Goal: Task Accomplishment & Management: Manage account settings

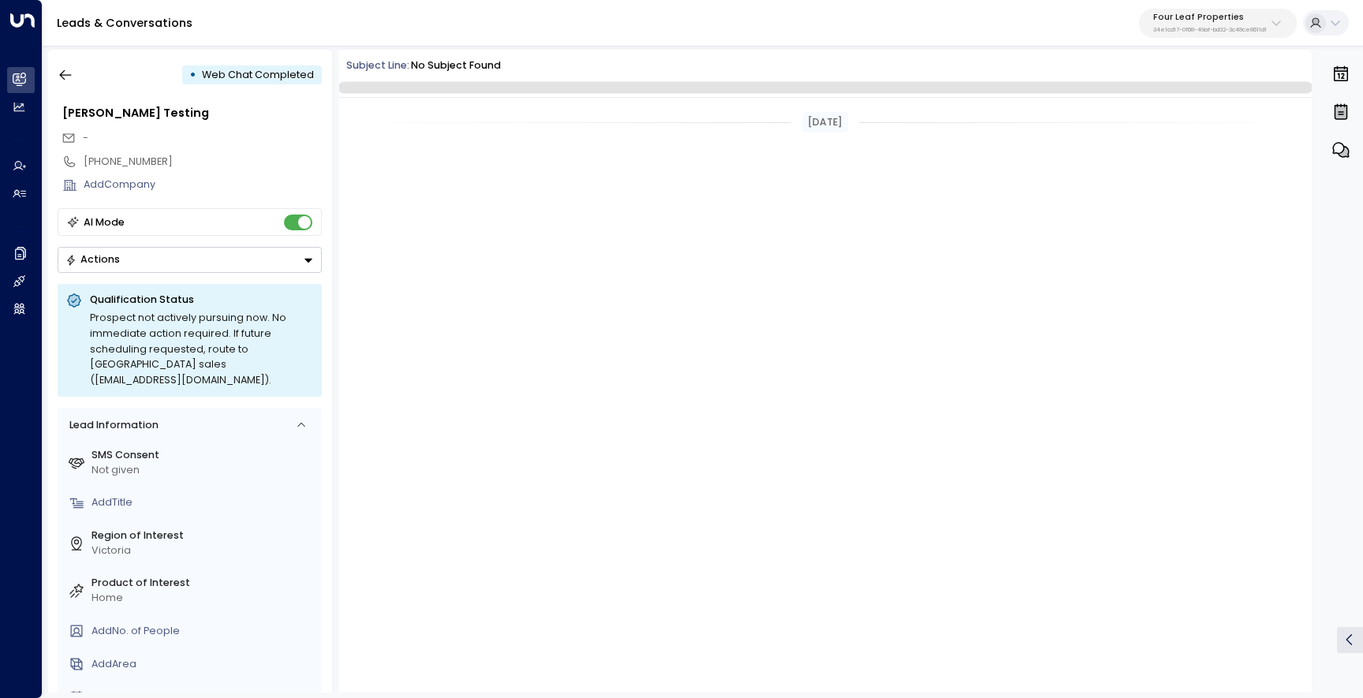
scroll to position [1028, 0]
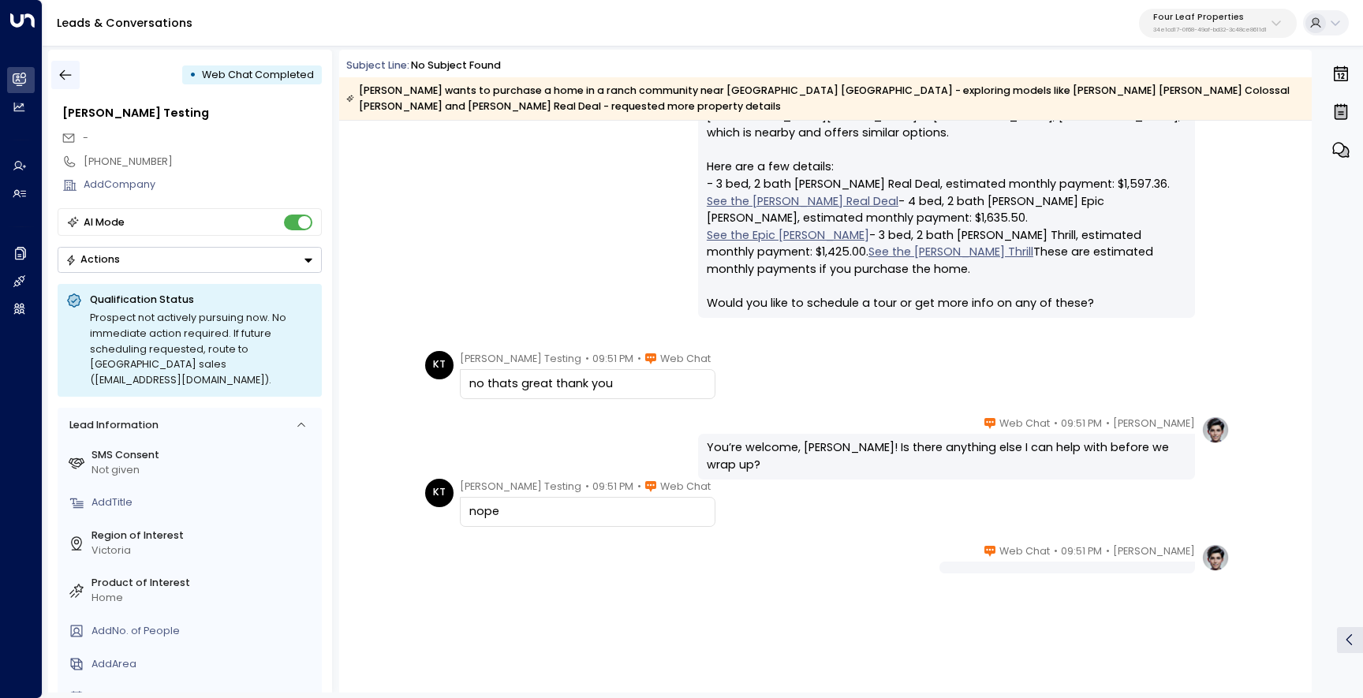
click at [65, 79] on icon "button" at bounding box center [66, 75] width 16 height 16
click at [63, 73] on icon "button" at bounding box center [66, 75] width 16 height 16
click at [73, 83] on button "button" at bounding box center [65, 75] width 28 height 28
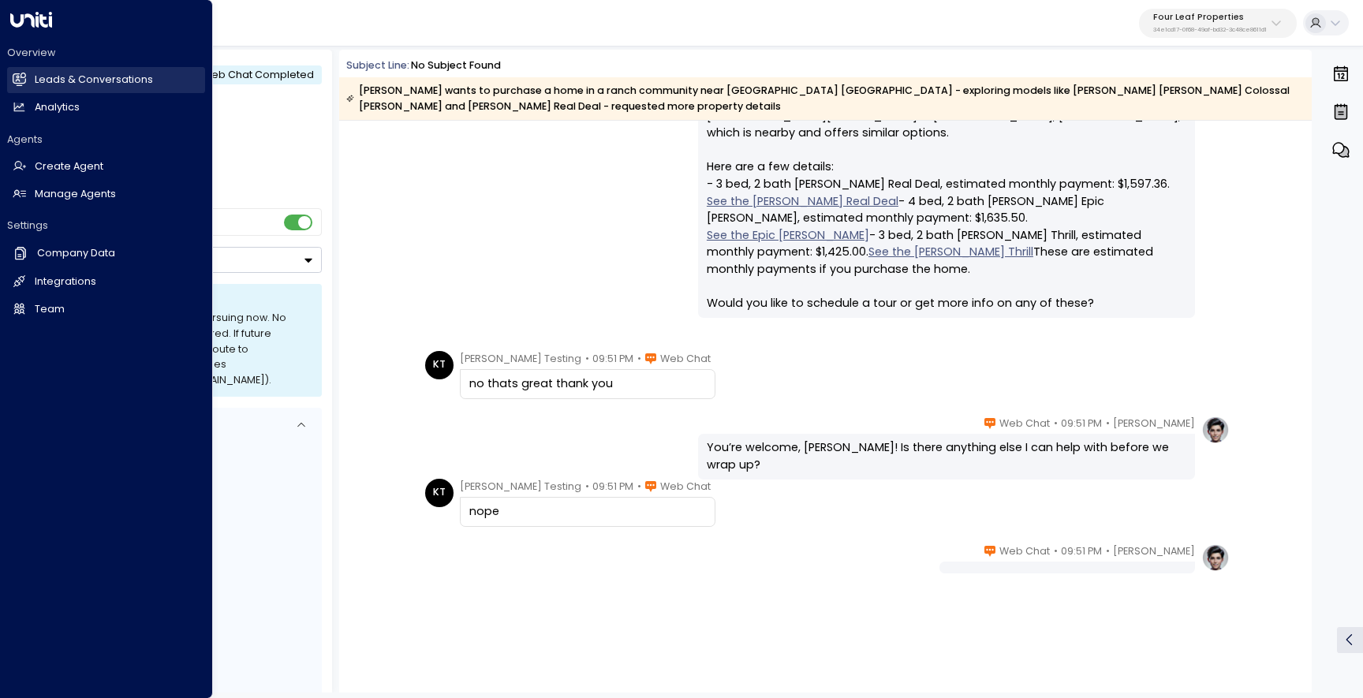
click at [27, 80] on link "Leads & Conversations Leads & Conversations" at bounding box center [106, 80] width 198 height 26
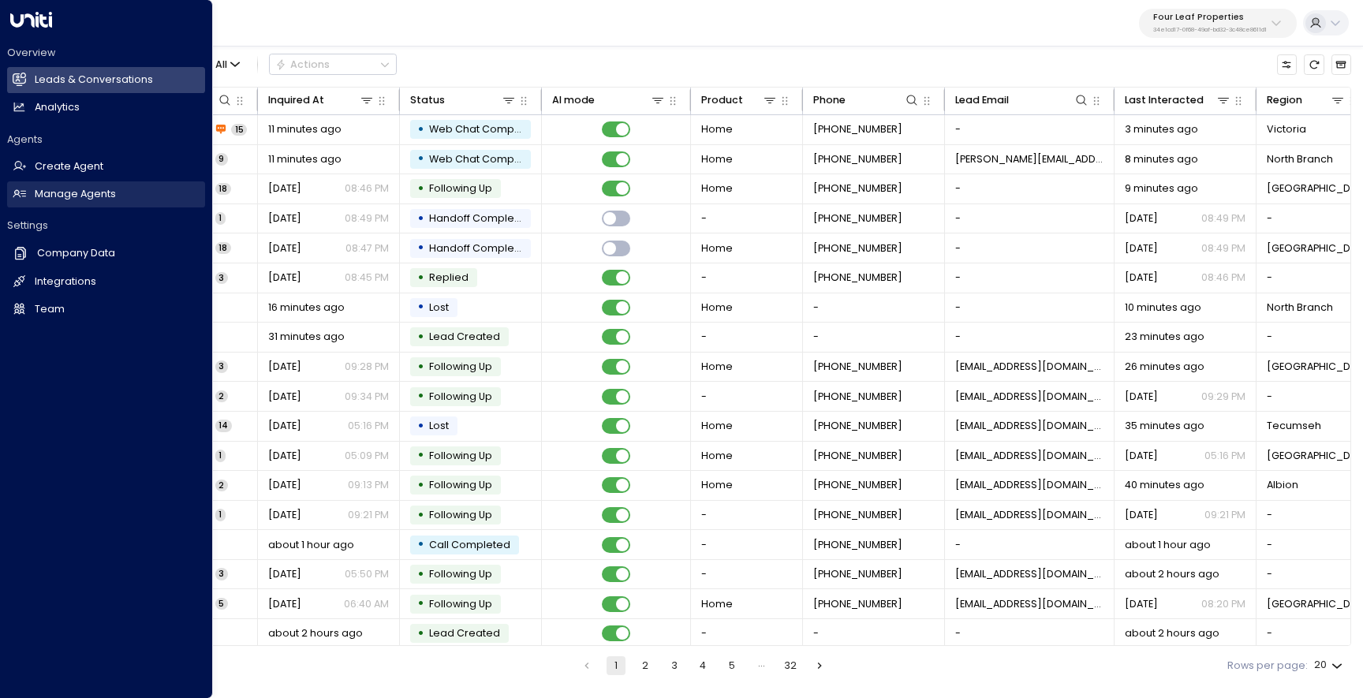
click at [31, 191] on link "Manage Agents Manage Agents" at bounding box center [106, 194] width 198 height 26
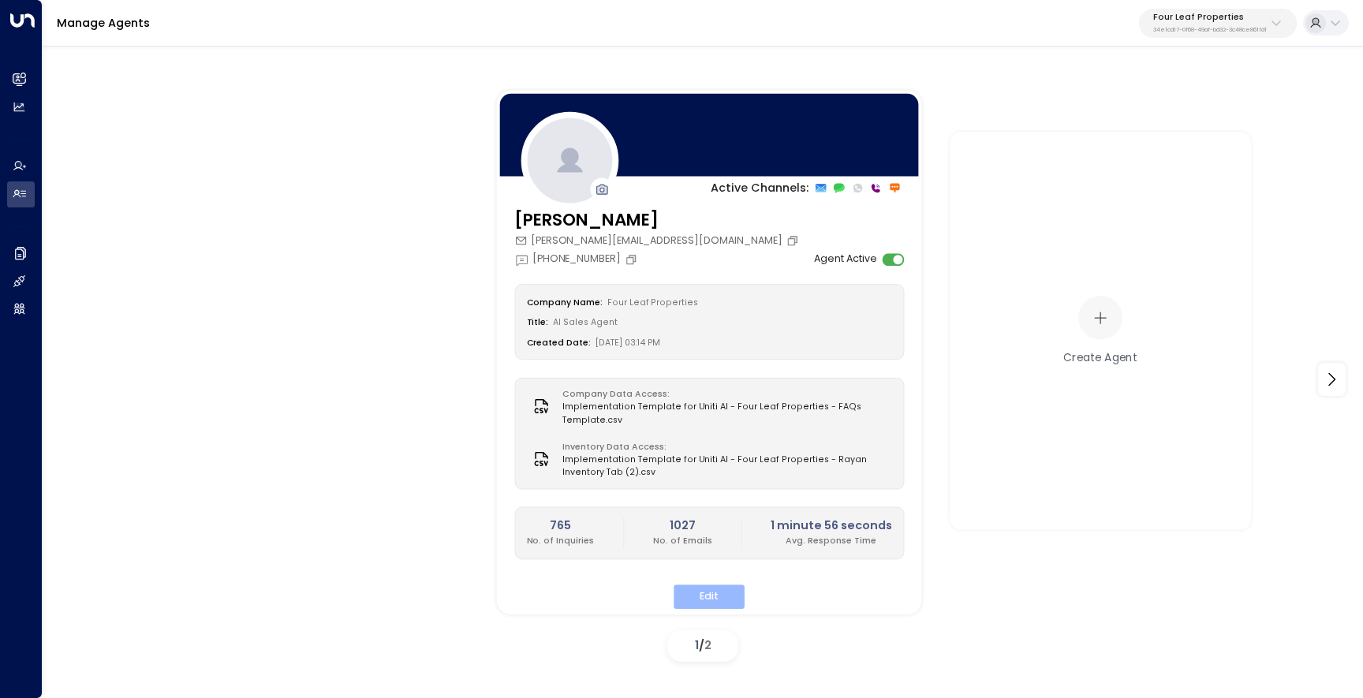
click at [714, 579] on div "Company Name: Four Leaf Properties Title: AI Sales Agent Created Date: 08/14/20…" at bounding box center [709, 447] width 390 height 325
click at [714, 592] on button "Edit" at bounding box center [708, 596] width 71 height 24
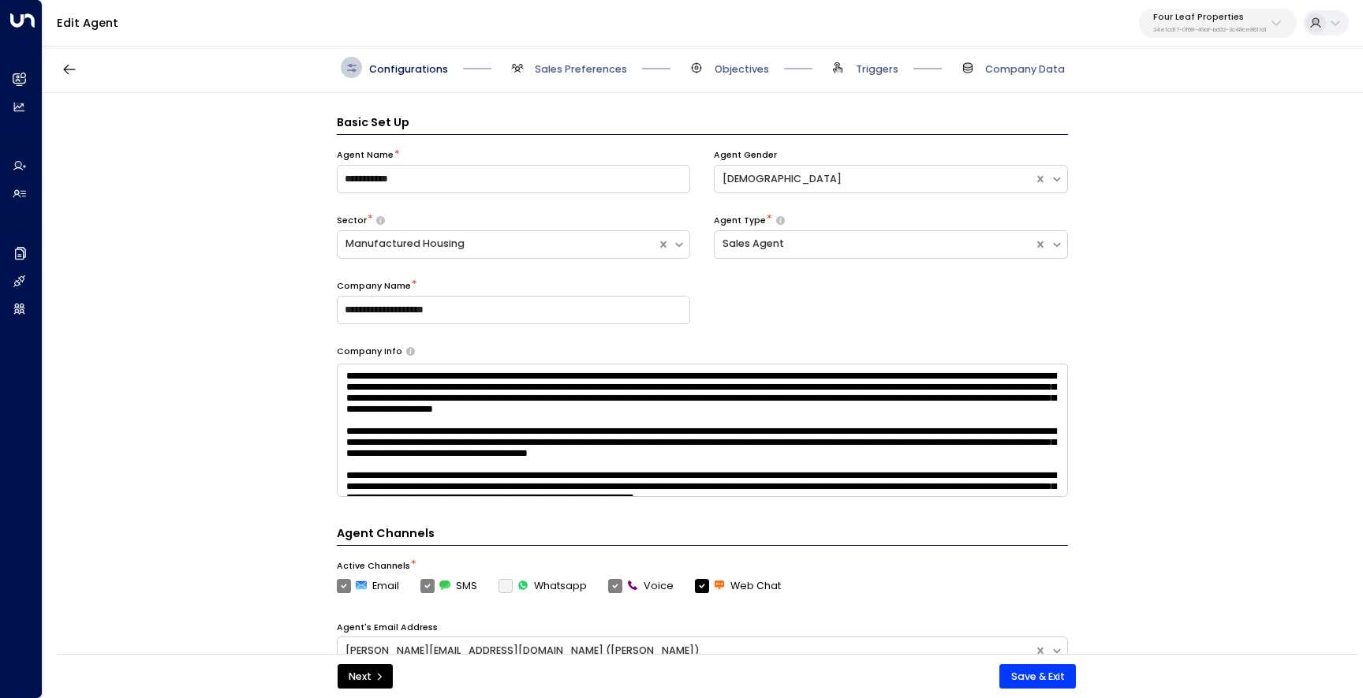
scroll to position [21, 0]
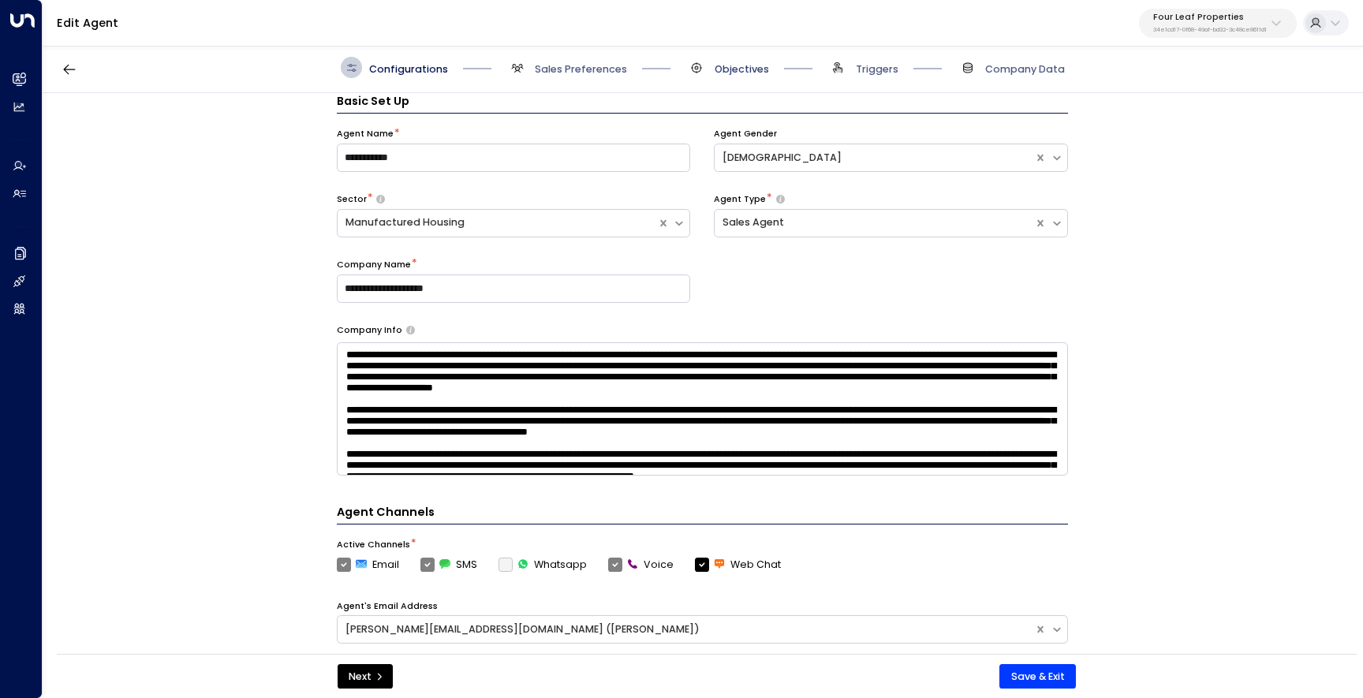
click at [736, 65] on span "Objectives" at bounding box center [741, 69] width 54 height 14
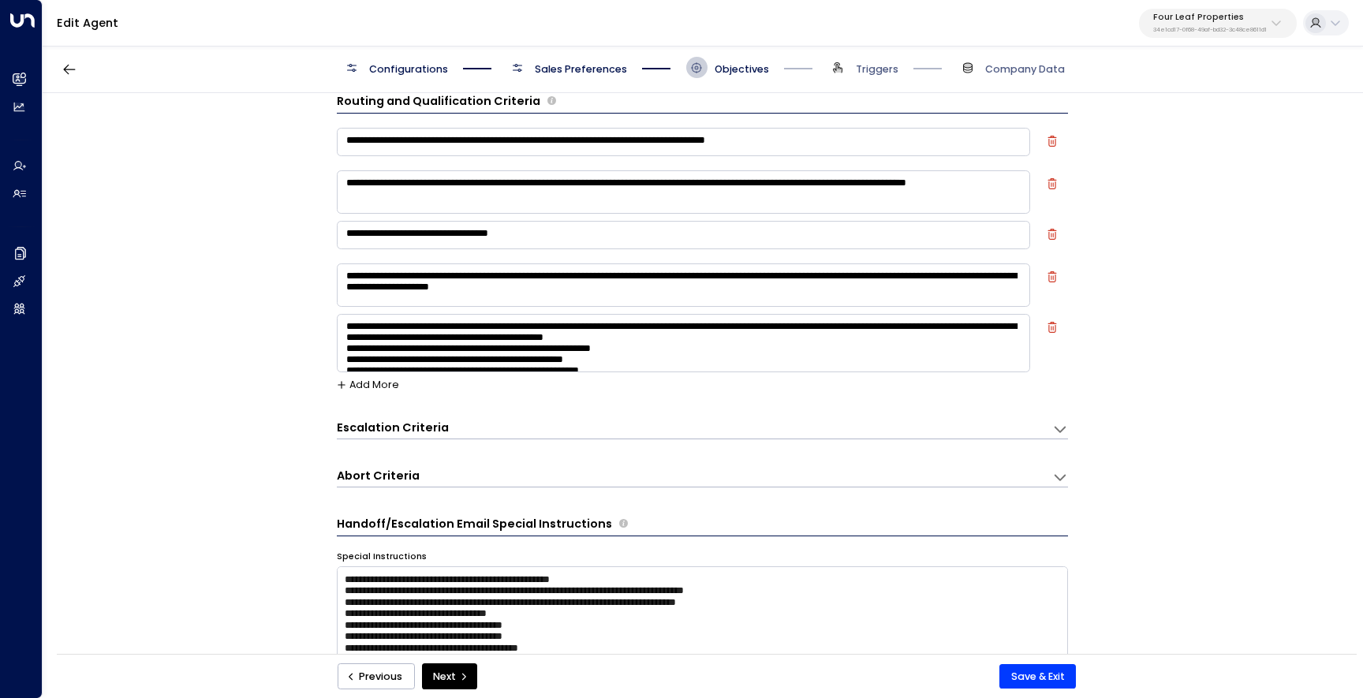
click at [526, 416] on div "**********" at bounding box center [702, 425] width 731 height 27
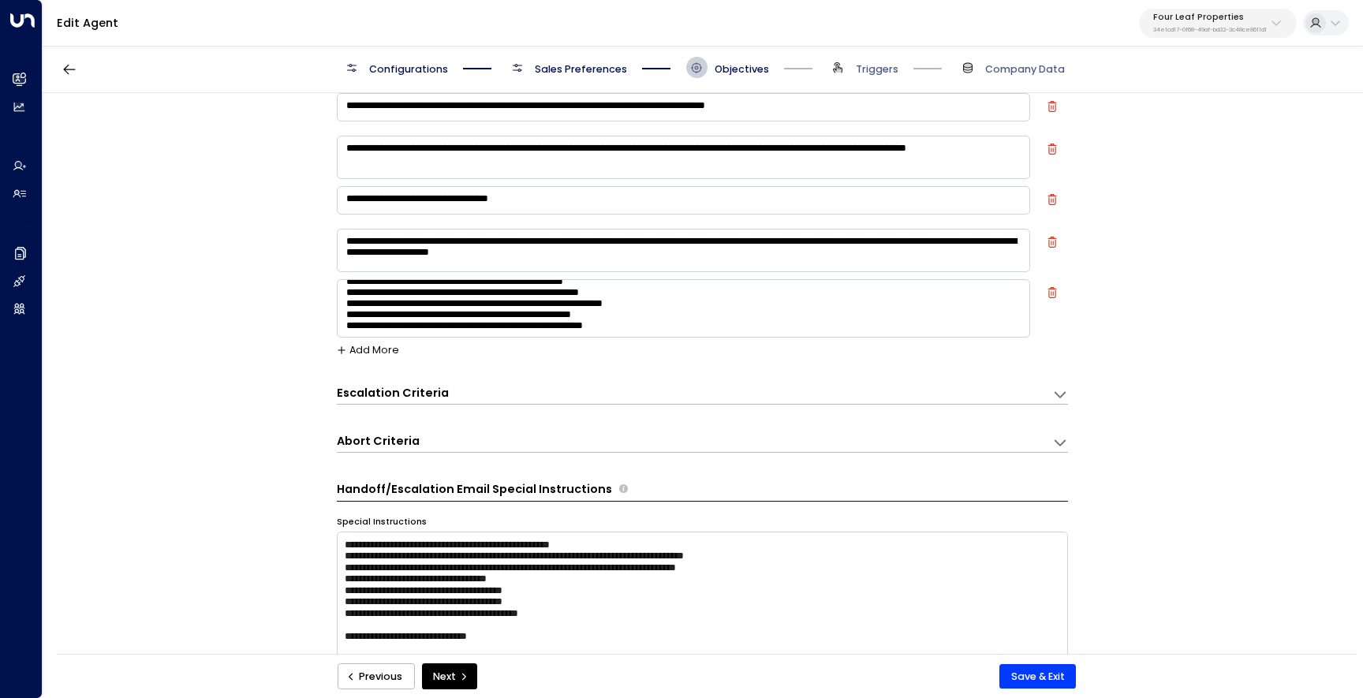
scroll to position [58, 0]
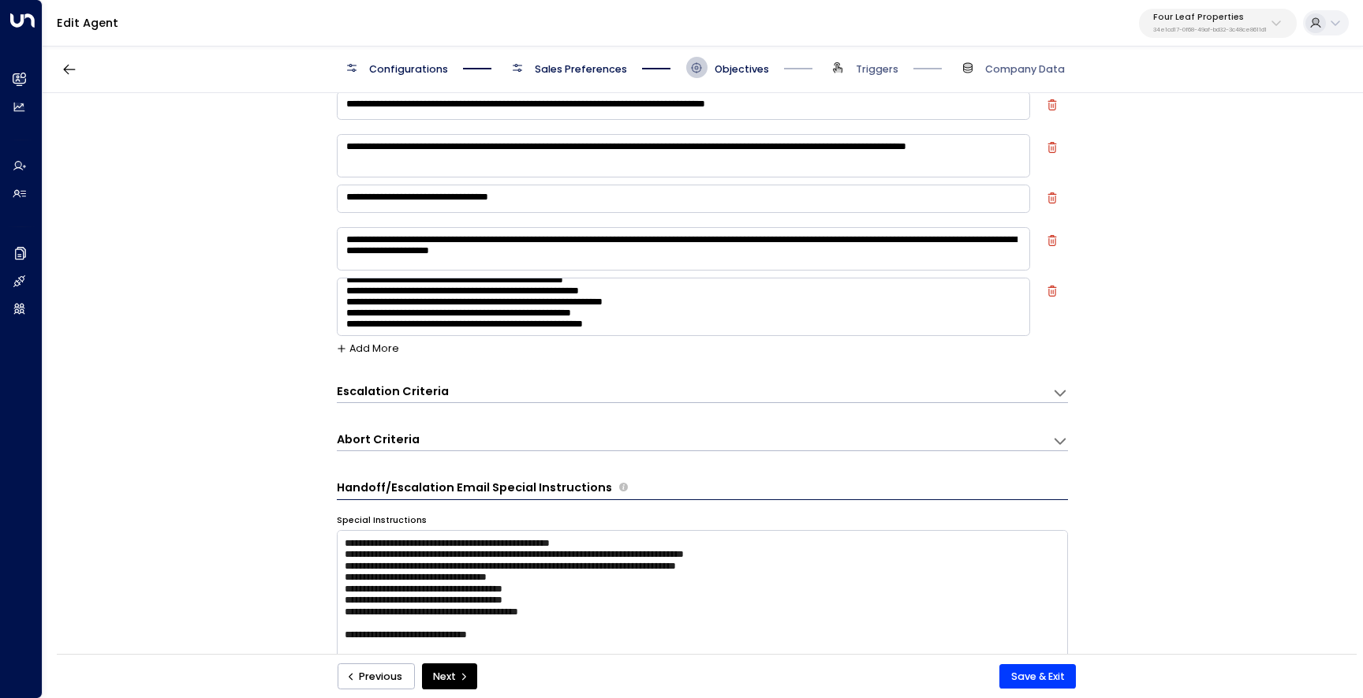
click at [372, 391] on h3 "Escalation Criteria" at bounding box center [393, 391] width 112 height 17
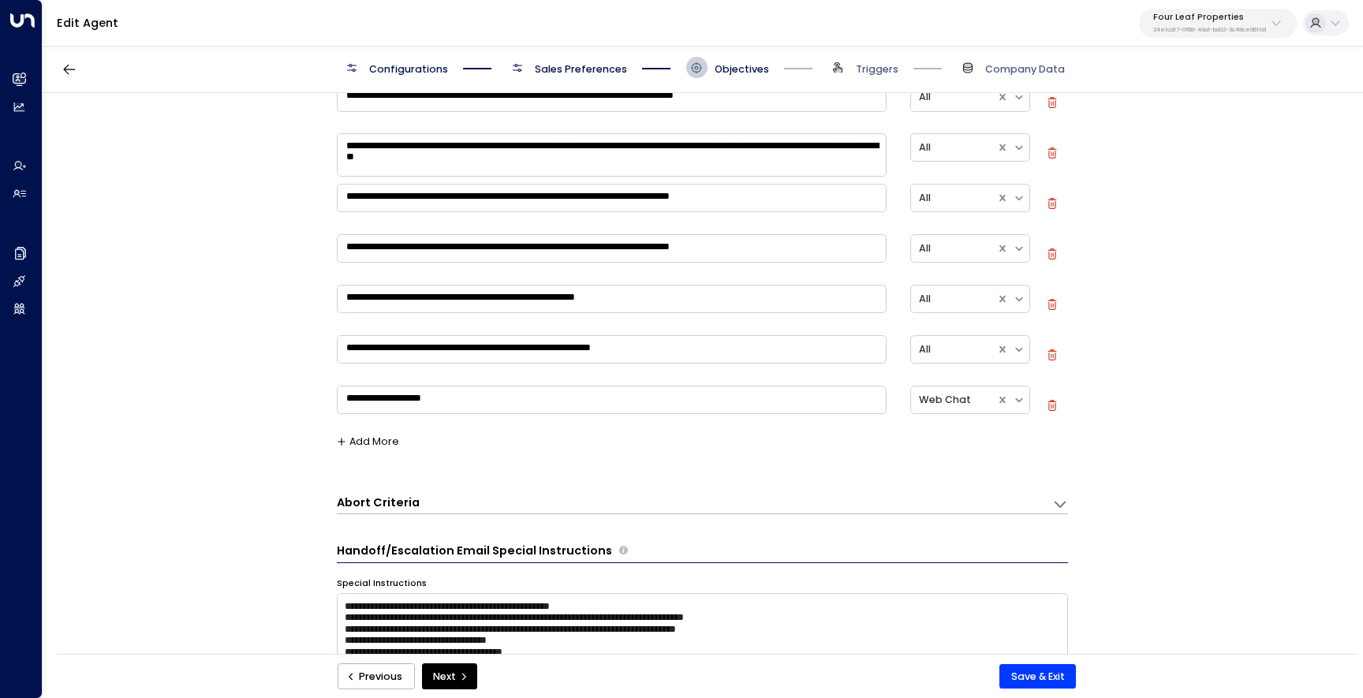
scroll to position [515, 0]
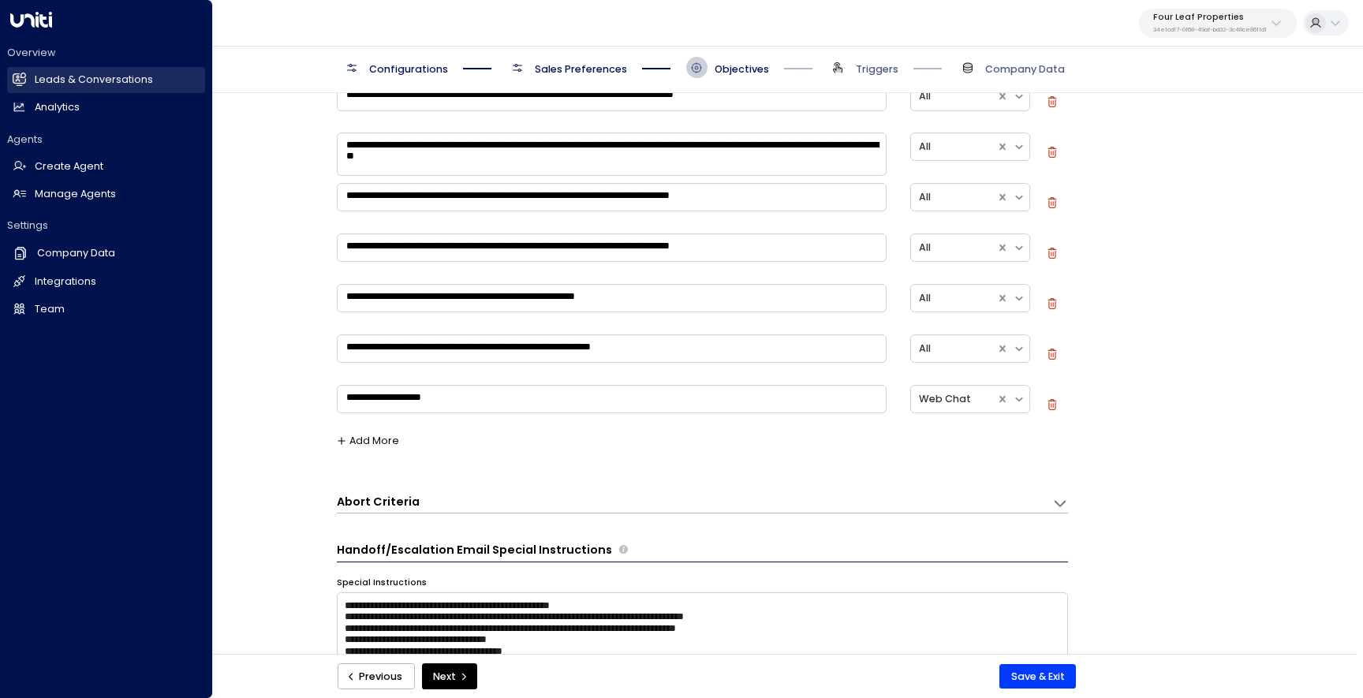
click at [26, 80] on link "Leads & Conversations Leads & Conversations" at bounding box center [106, 80] width 198 height 26
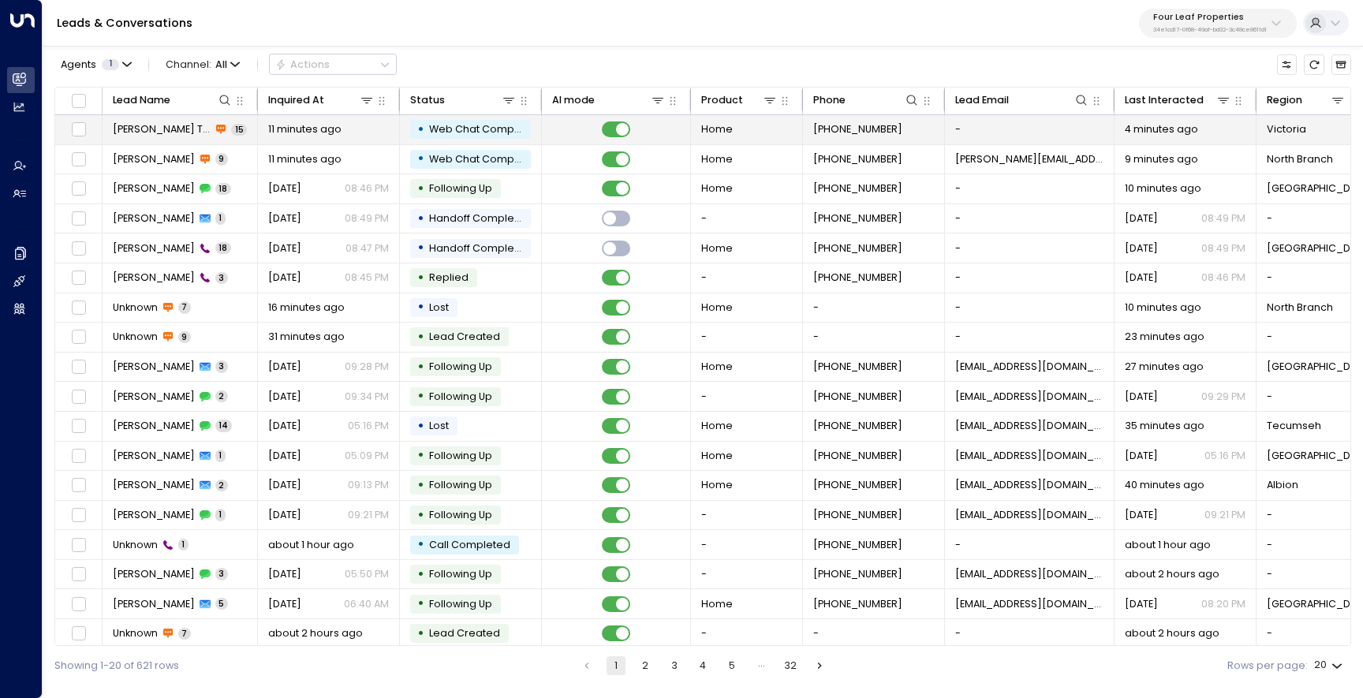
click at [164, 128] on span "Kerric Testing" at bounding box center [162, 129] width 99 height 14
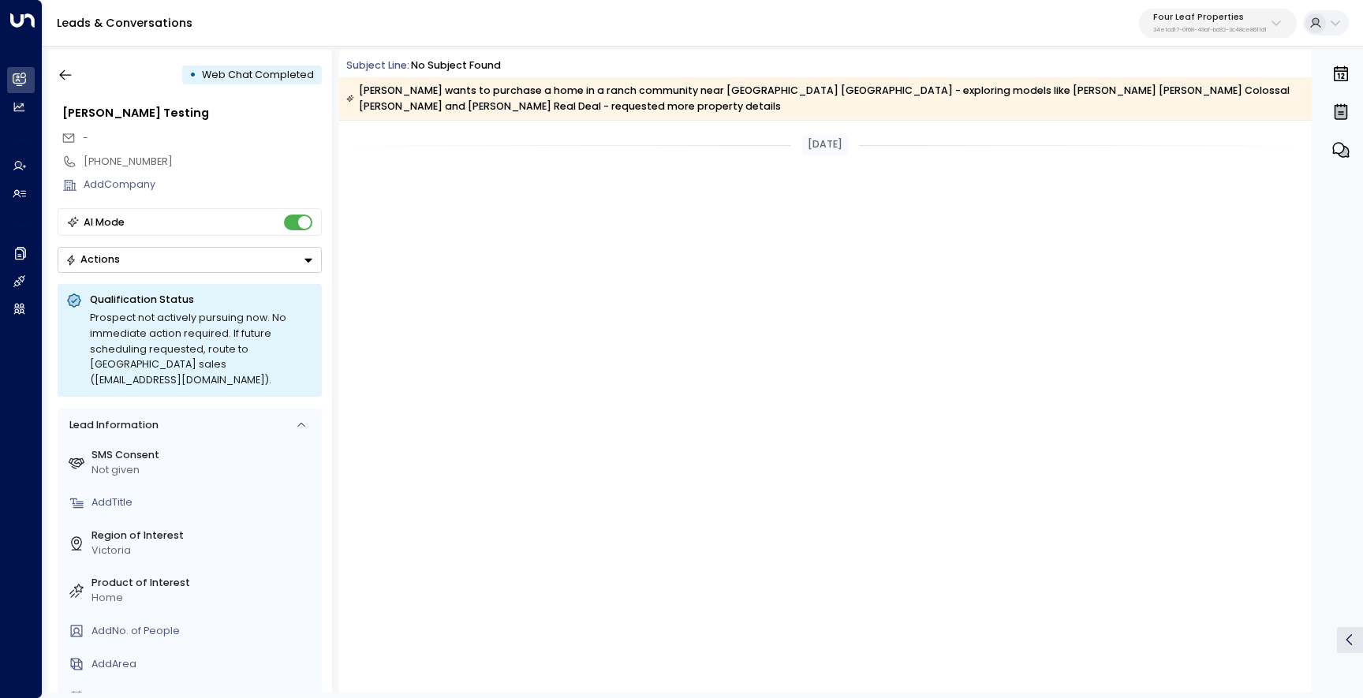
scroll to position [1050, 0]
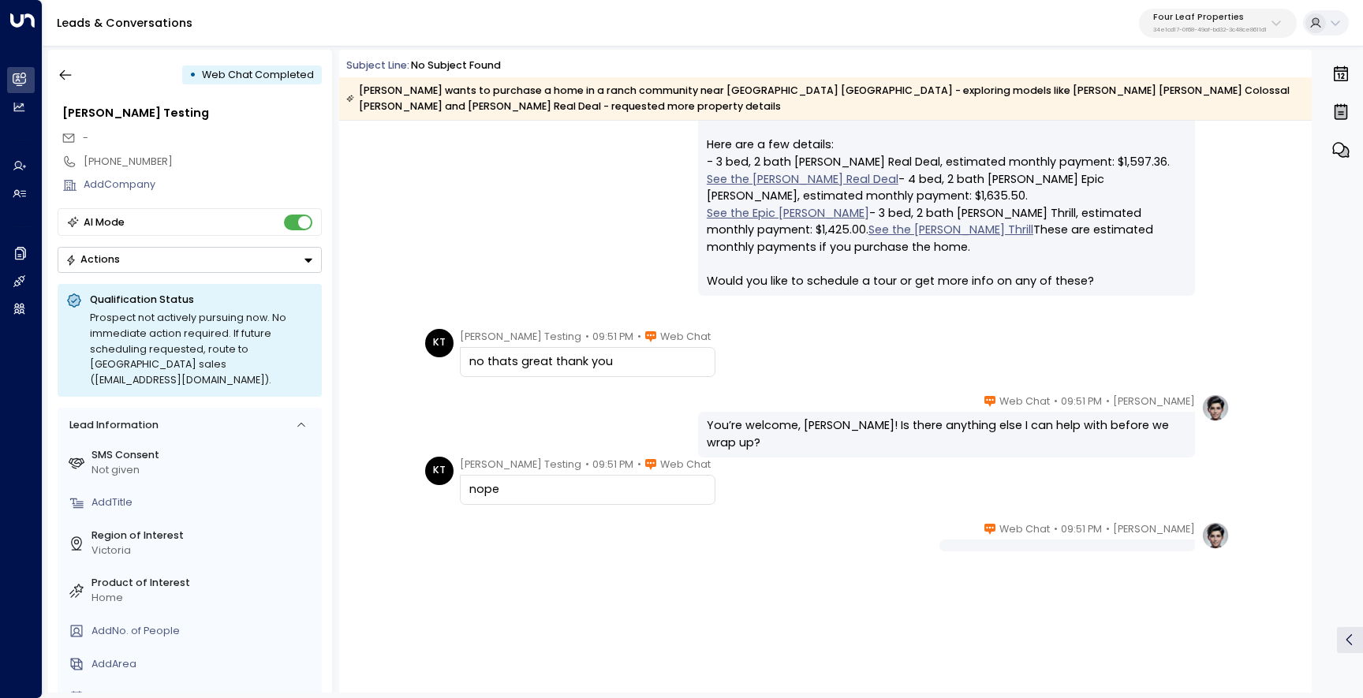
click at [774, 428] on div "You’re welcome, Kerric! Is there anything else I can help with before we wrap u…" at bounding box center [946, 434] width 479 height 34
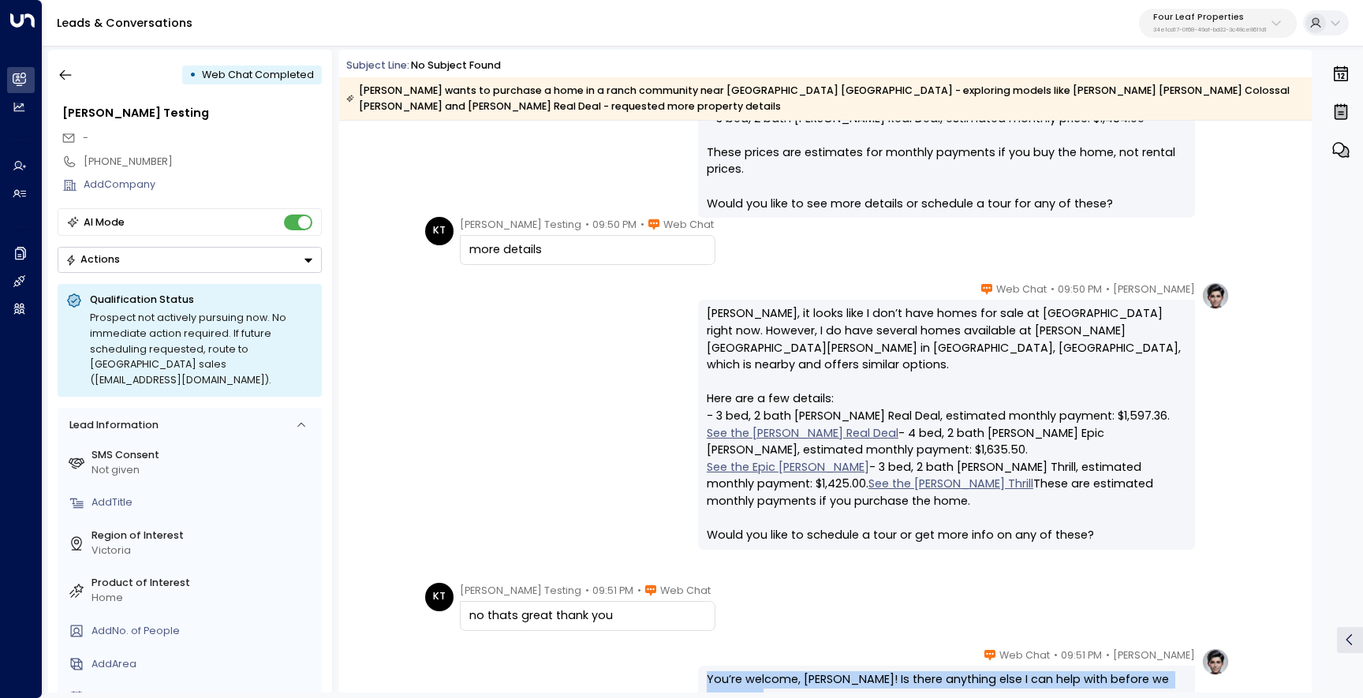
scroll to position [772, 0]
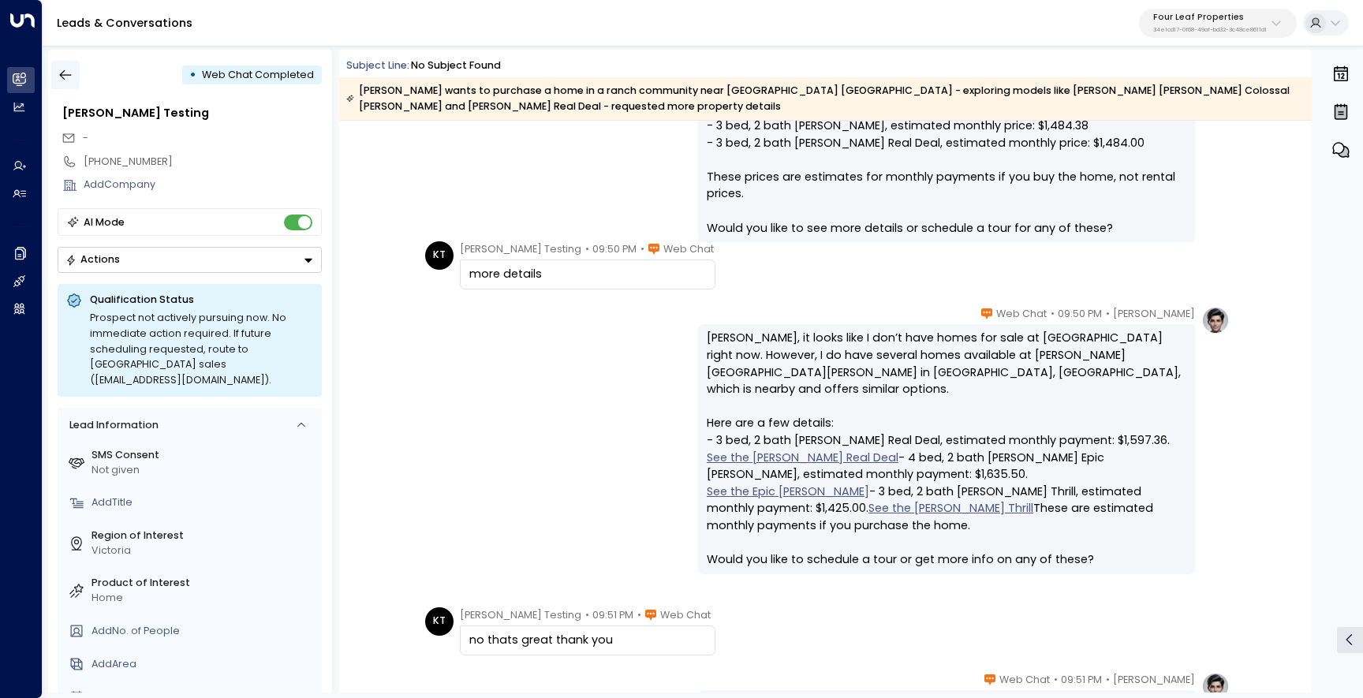
click at [70, 70] on icon "button" at bounding box center [66, 75] width 16 height 16
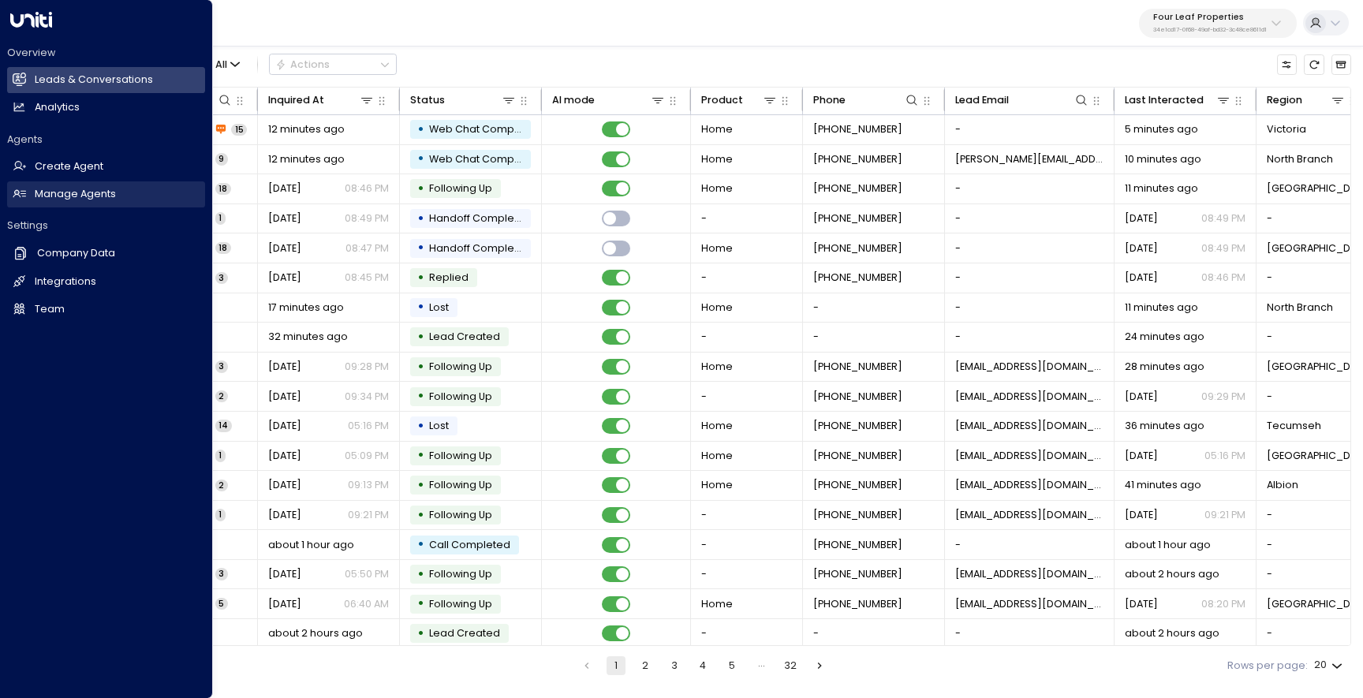
click at [28, 196] on link "Manage Agents Manage Agents" at bounding box center [106, 194] width 198 height 26
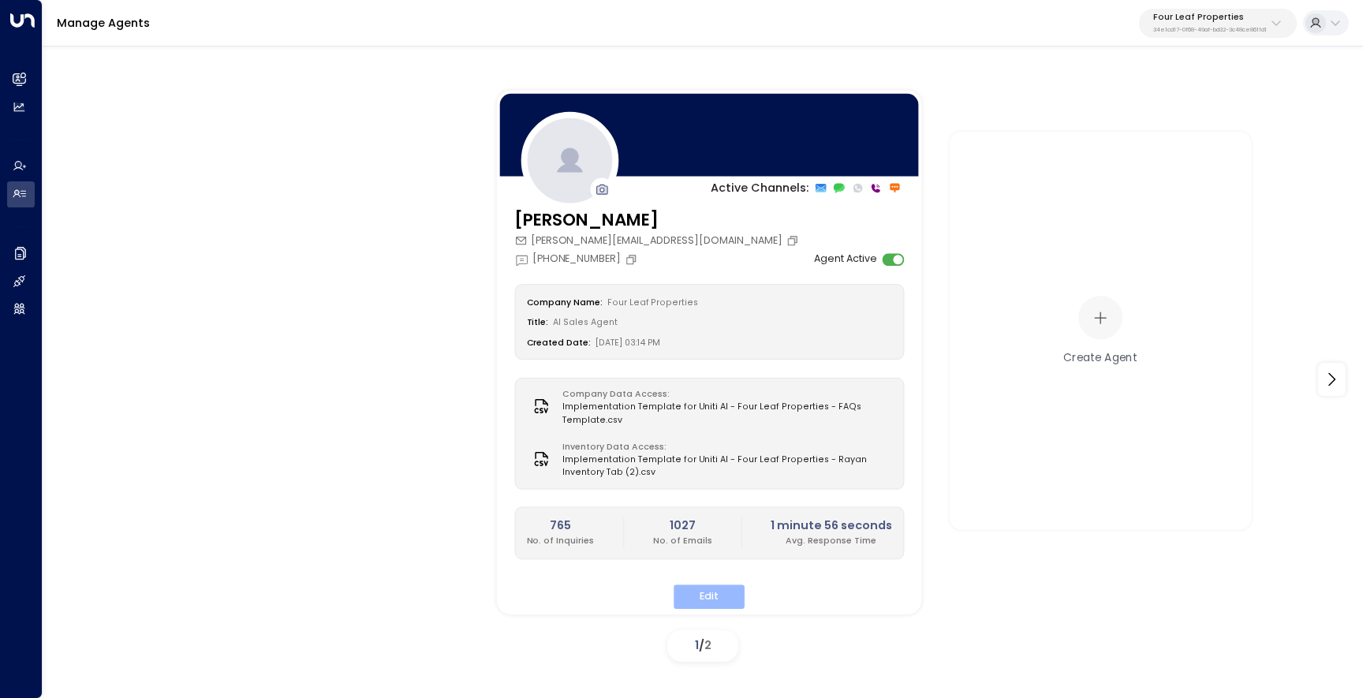
click at [694, 601] on button "Edit" at bounding box center [708, 596] width 71 height 24
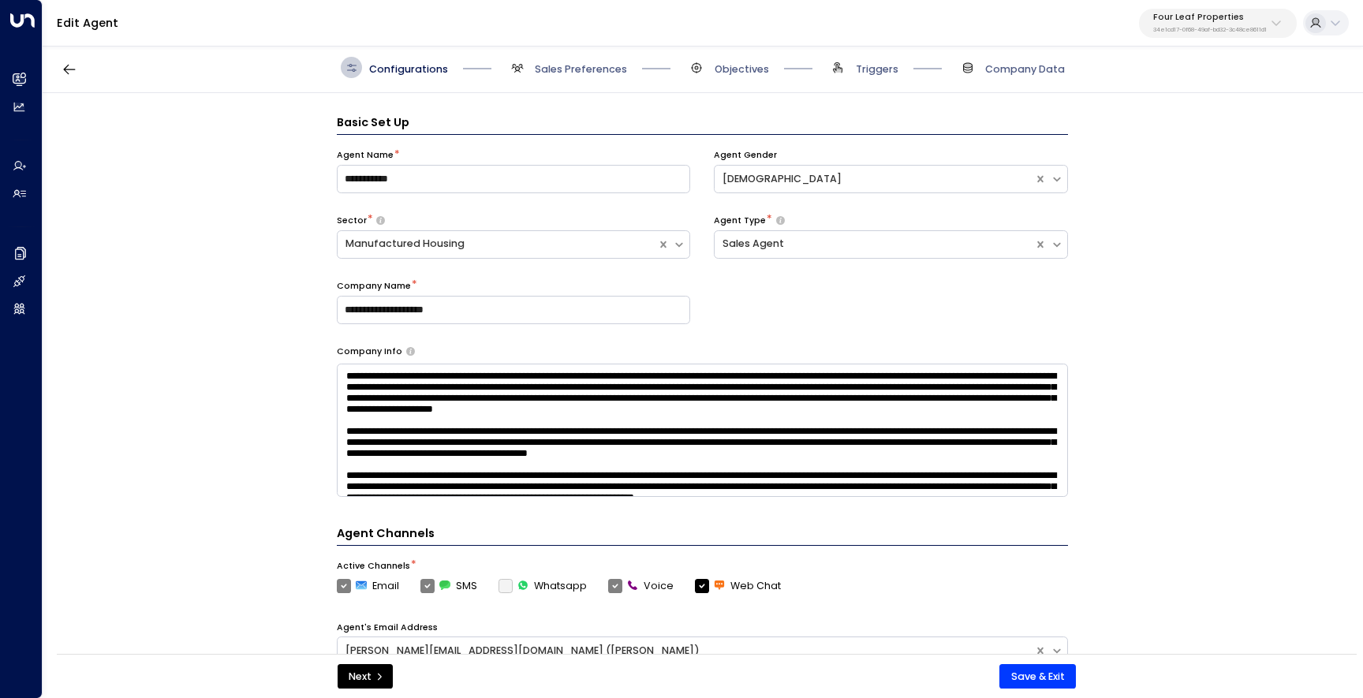
scroll to position [21, 0]
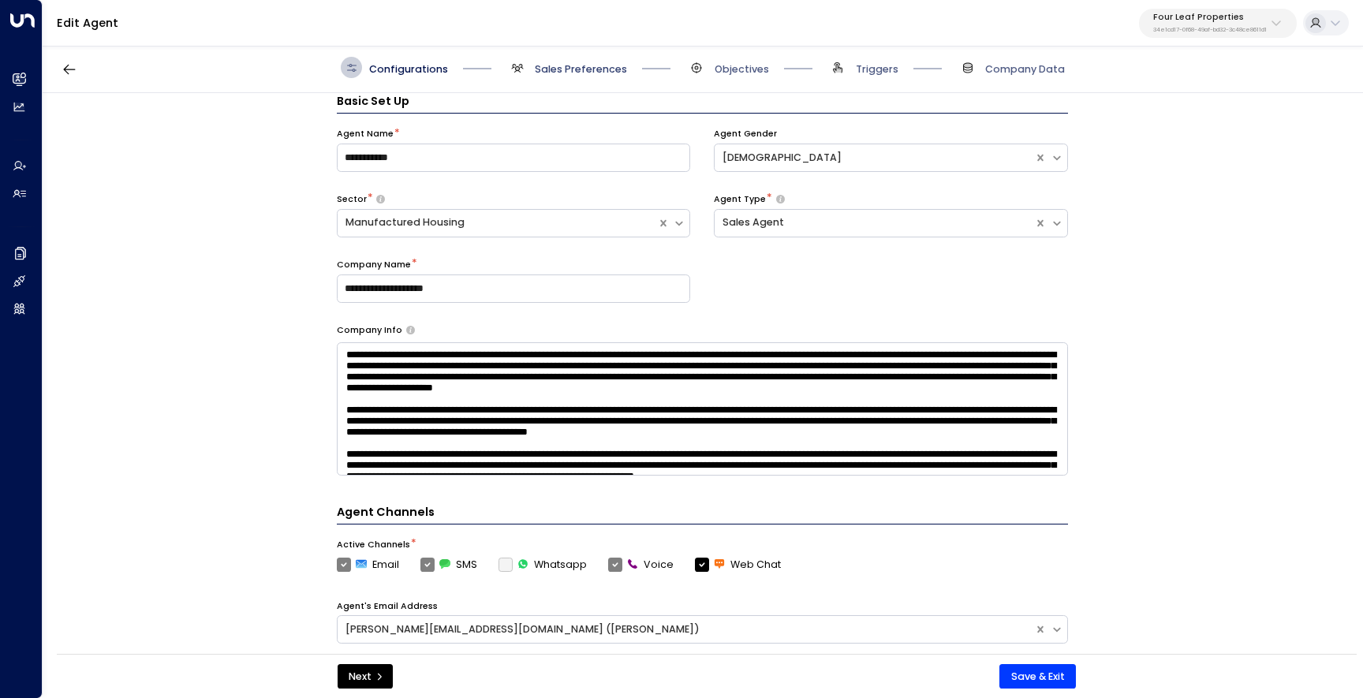
click at [593, 71] on span "Sales Preferences" at bounding box center [581, 69] width 92 height 14
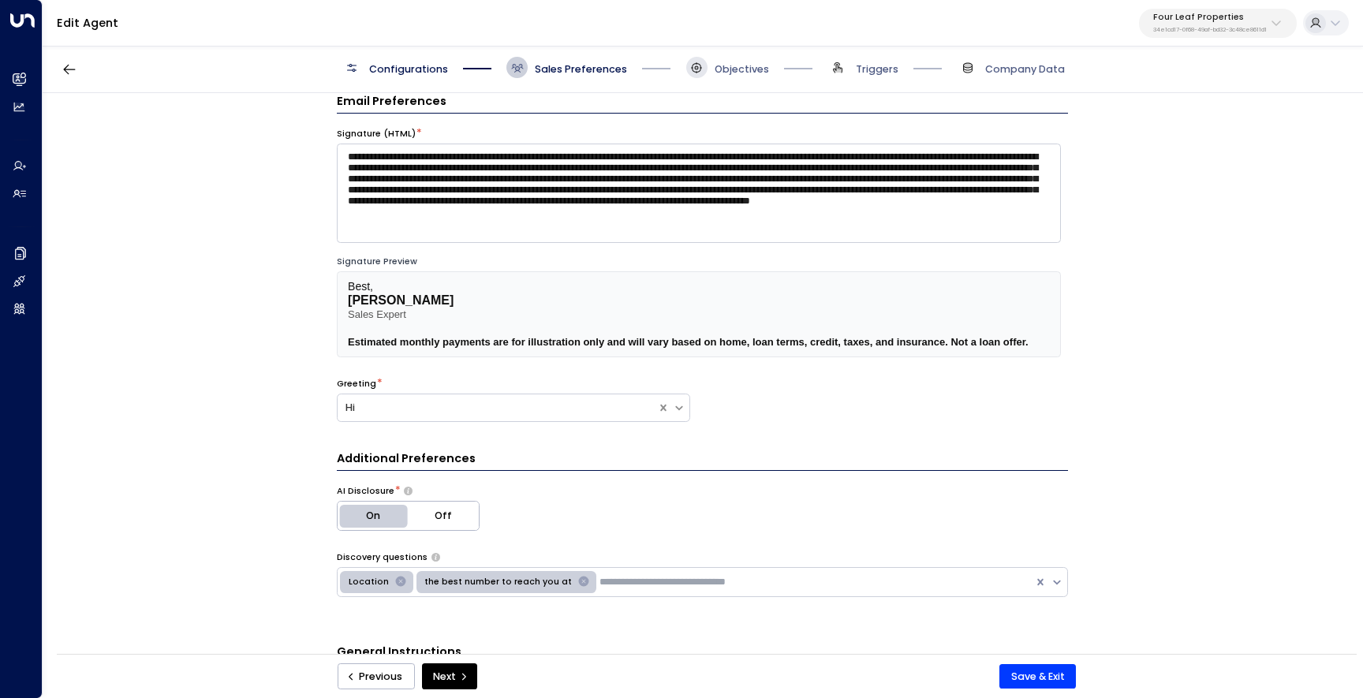
click at [688, 69] on span at bounding box center [696, 67] width 21 height 21
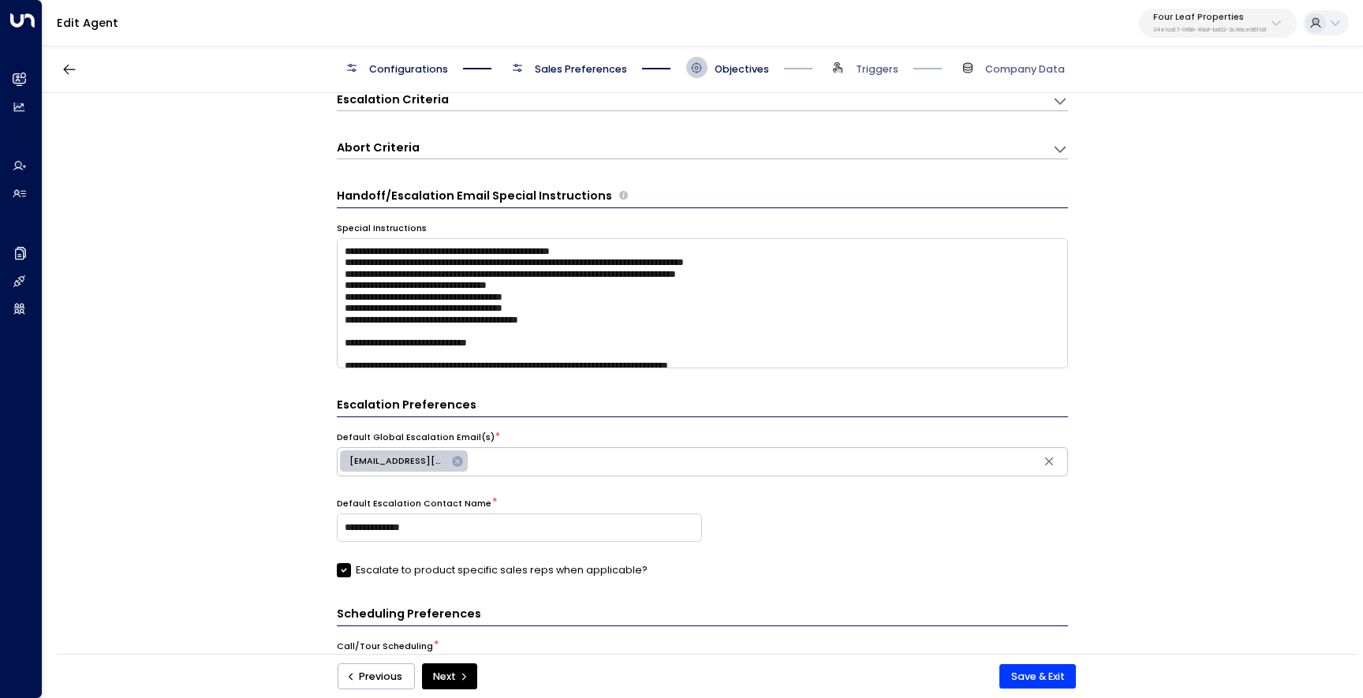
scroll to position [0, 0]
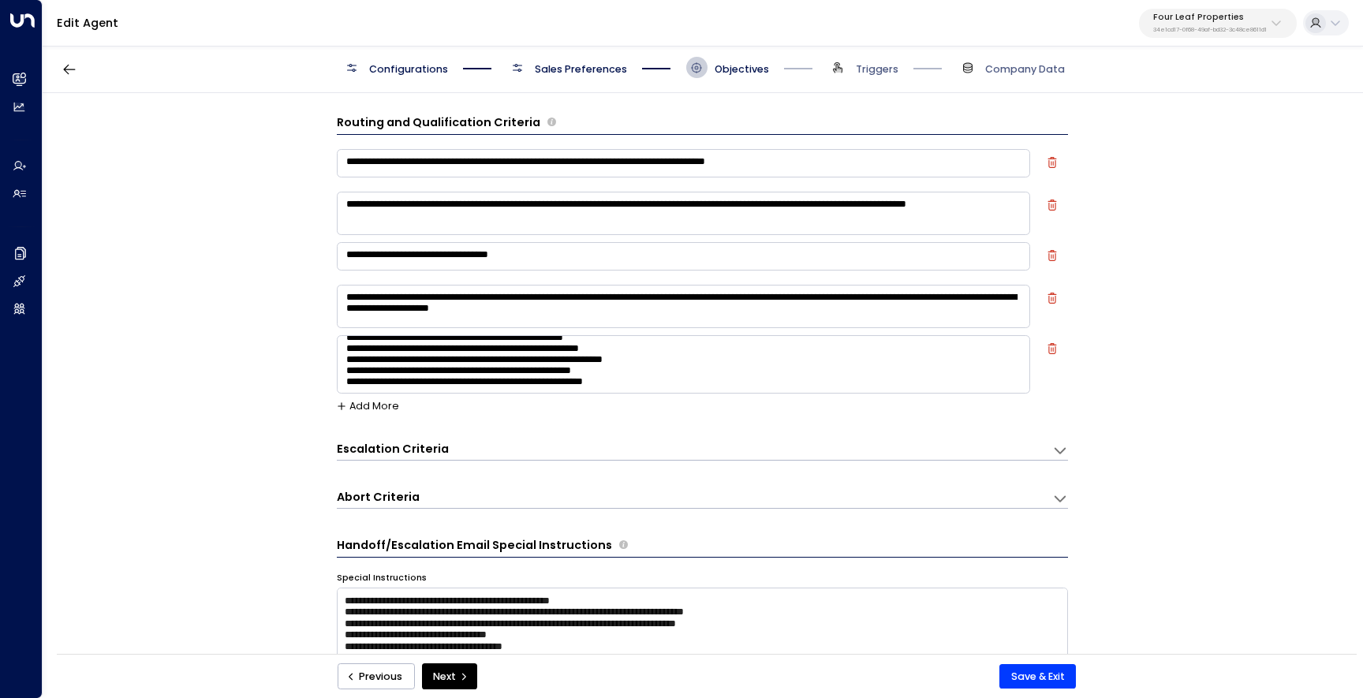
click at [660, 451] on div "Escalation Criteria Reset" at bounding box center [687, 449] width 701 height 17
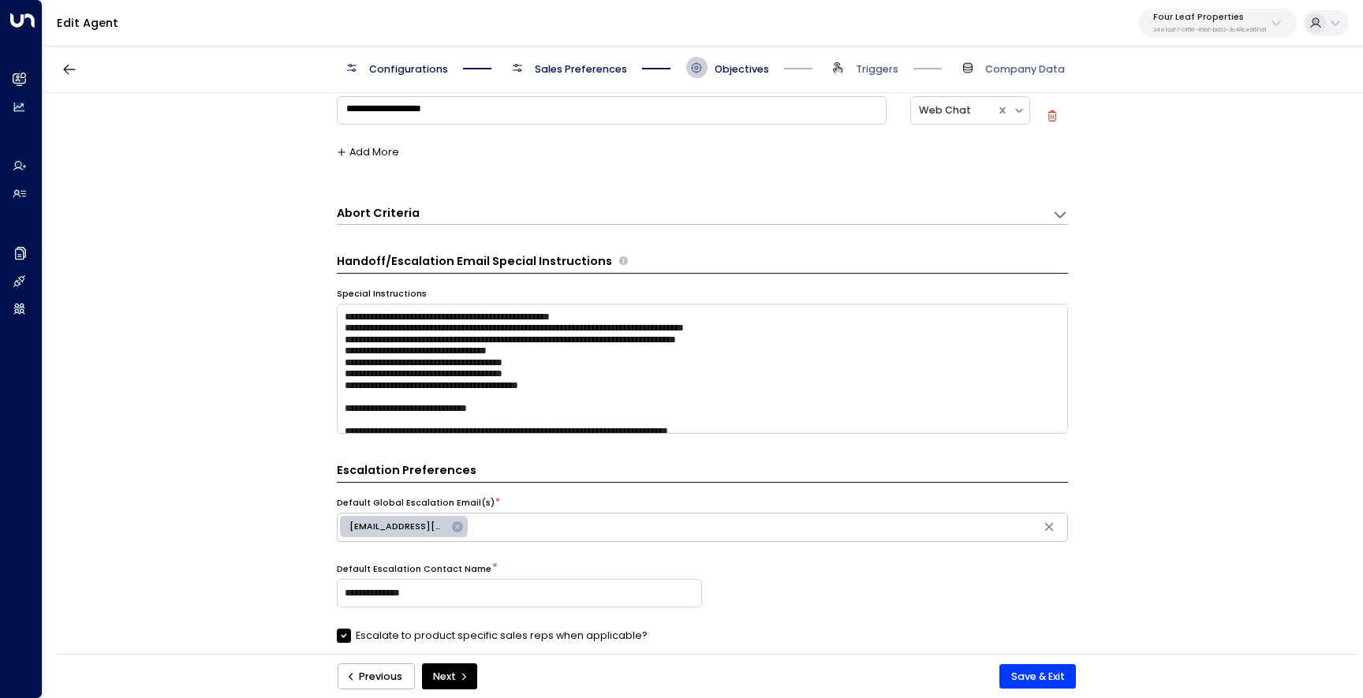
scroll to position [651, 0]
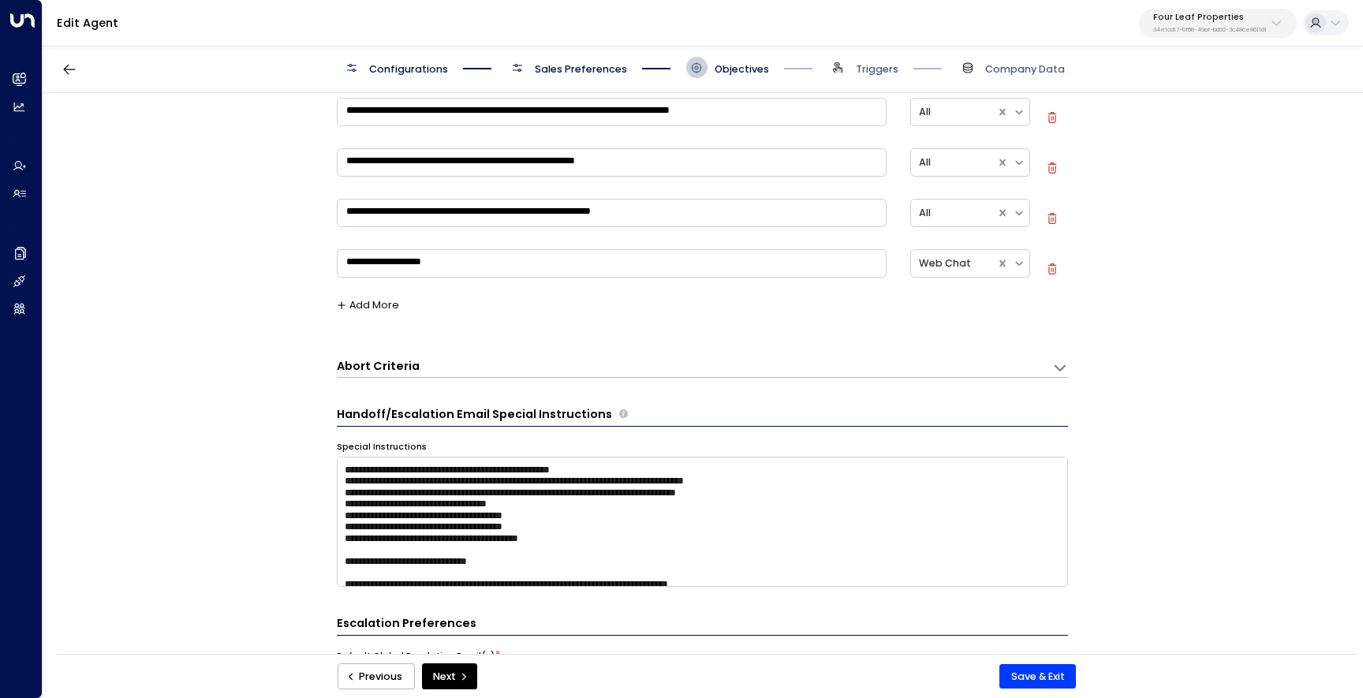
click at [502, 273] on textarea "**********" at bounding box center [612, 263] width 550 height 28
click at [449, 265] on textarea "**********" at bounding box center [612, 263] width 550 height 28
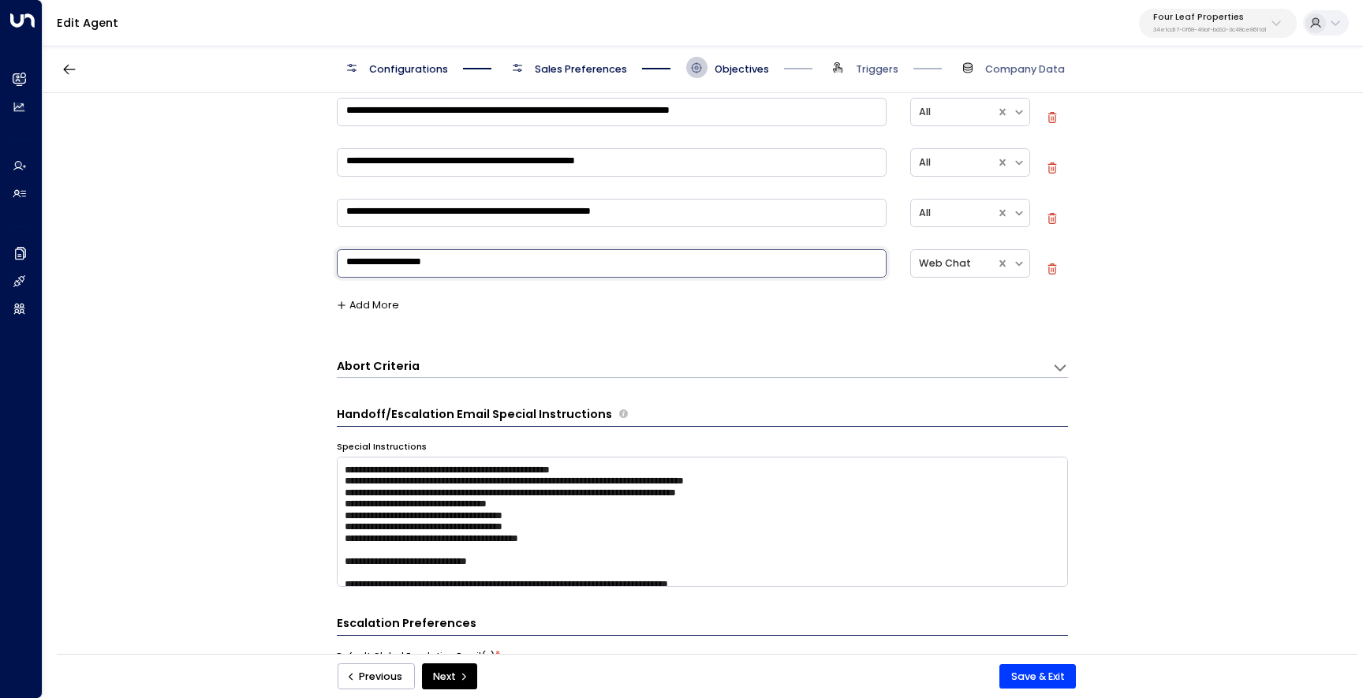
click at [449, 265] on textarea "**********" at bounding box center [612, 263] width 550 height 28
click at [349, 263] on textarea "**********" at bounding box center [612, 263] width 550 height 28
click at [520, 266] on textarea "**********" at bounding box center [612, 263] width 550 height 28
click at [553, 317] on div "**********" at bounding box center [702, 71] width 731 height 516
click at [395, 269] on textarea "**********" at bounding box center [612, 263] width 550 height 28
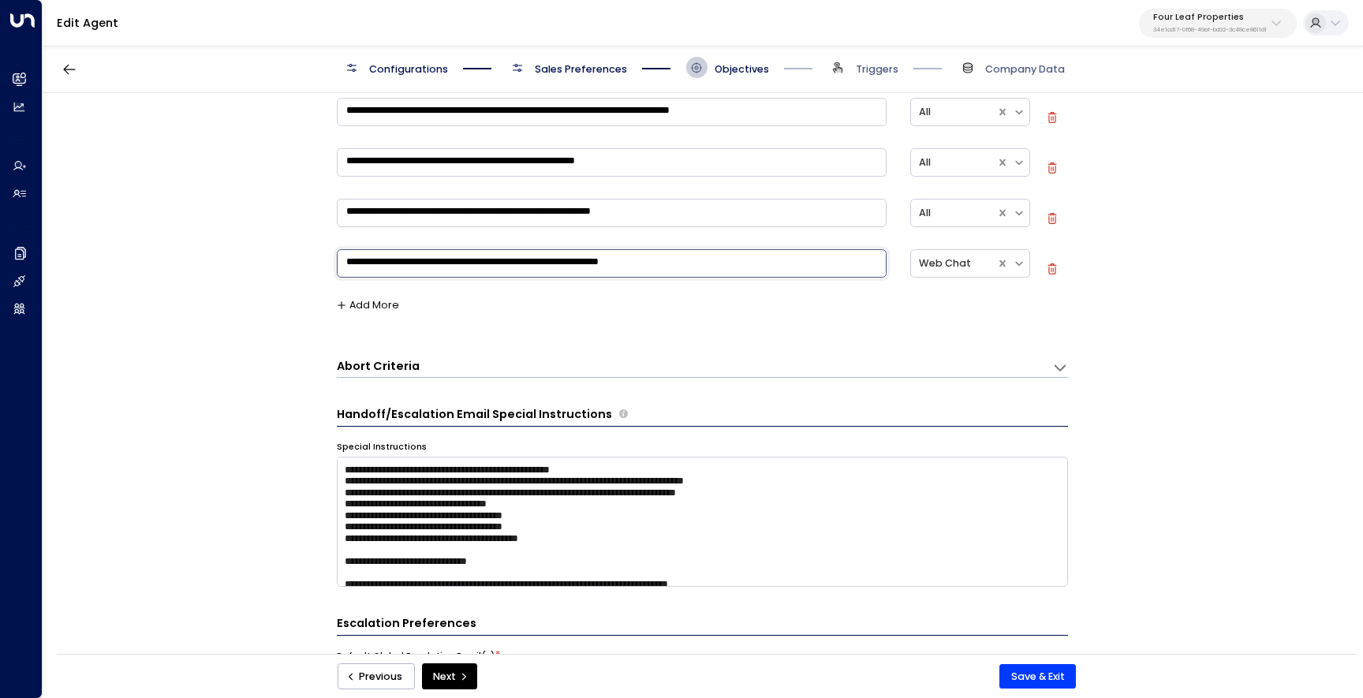
type textarea "**********"
click at [618, 330] on form "**********" at bounding box center [702, 356] width 731 height 1785
click at [1050, 672] on button "Save & Exit" at bounding box center [1037, 676] width 76 height 25
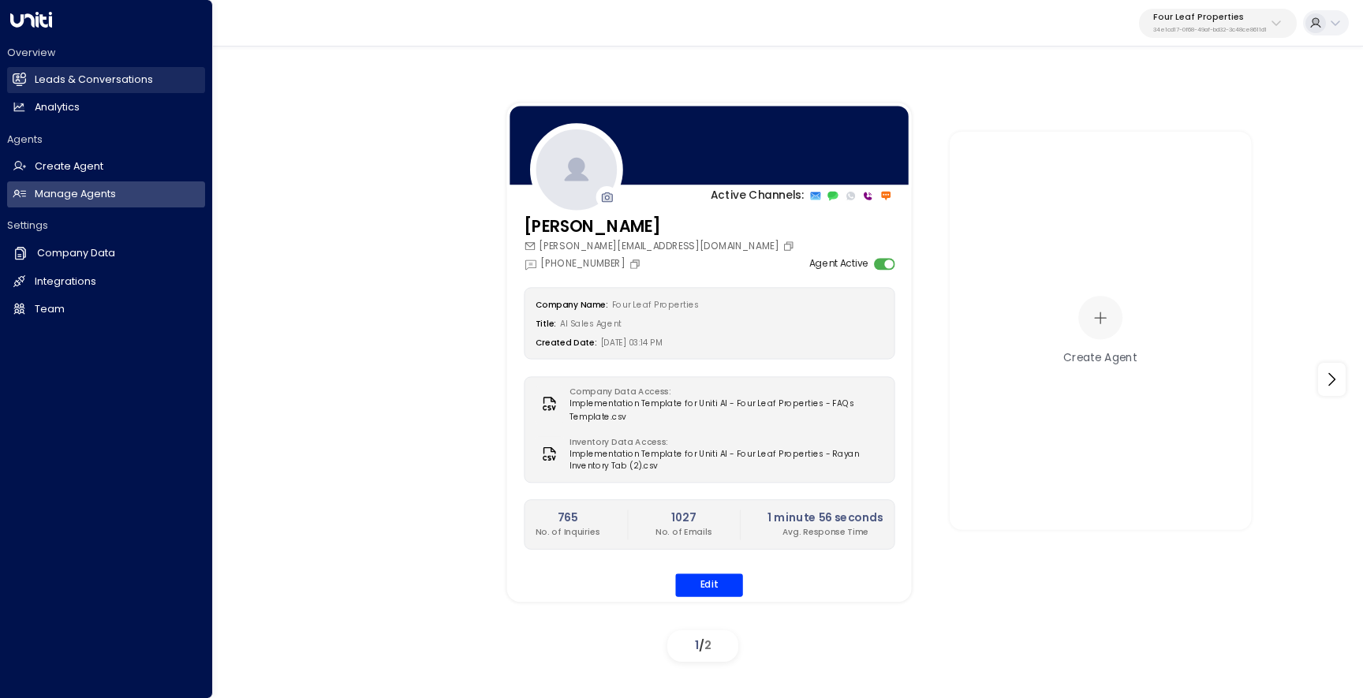
click at [28, 86] on link "Leads & Conversations Leads & Conversations" at bounding box center [106, 80] width 198 height 26
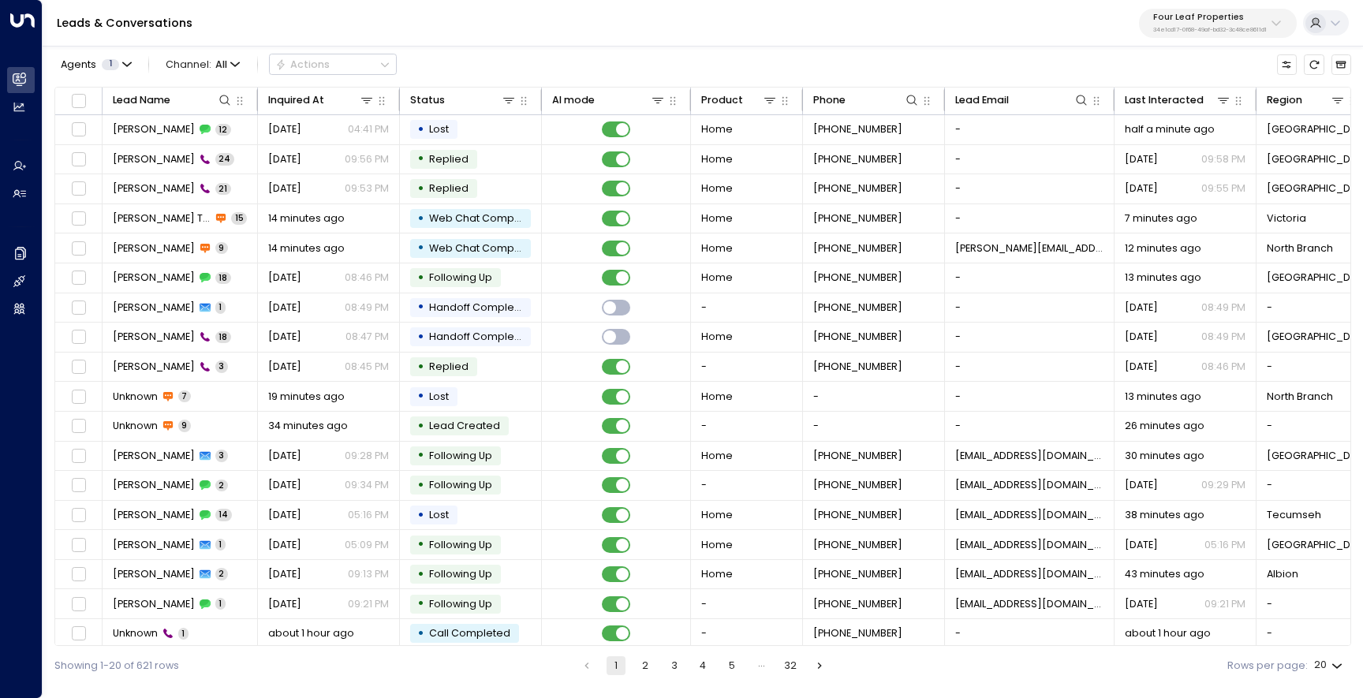
click at [1188, 29] on p "34e1cd17-0f68-49af-bd32-3c48ce8611d1" at bounding box center [1210, 30] width 114 height 6
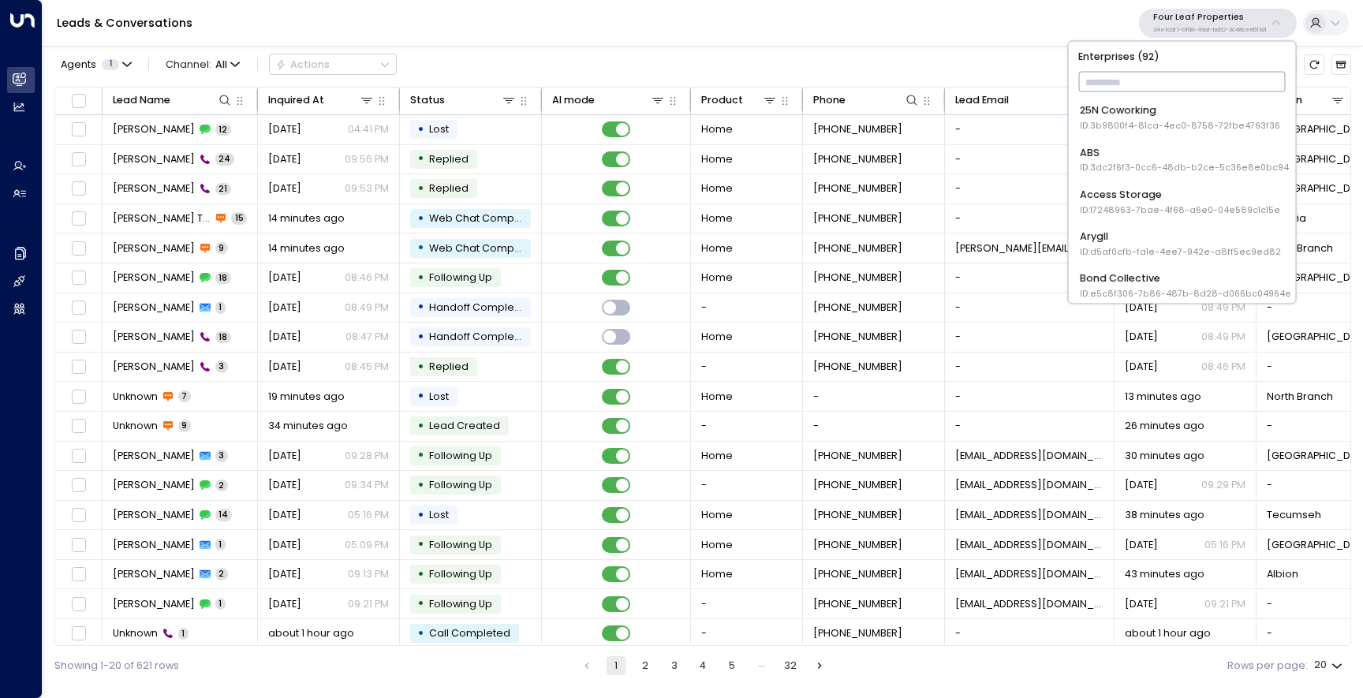
click at [968, 45] on div "Leads & Conversations Four Leaf Properties 34e1cd17-0f68-49af-bd32-3c48ce8611d1" at bounding box center [703, 23] width 1320 height 47
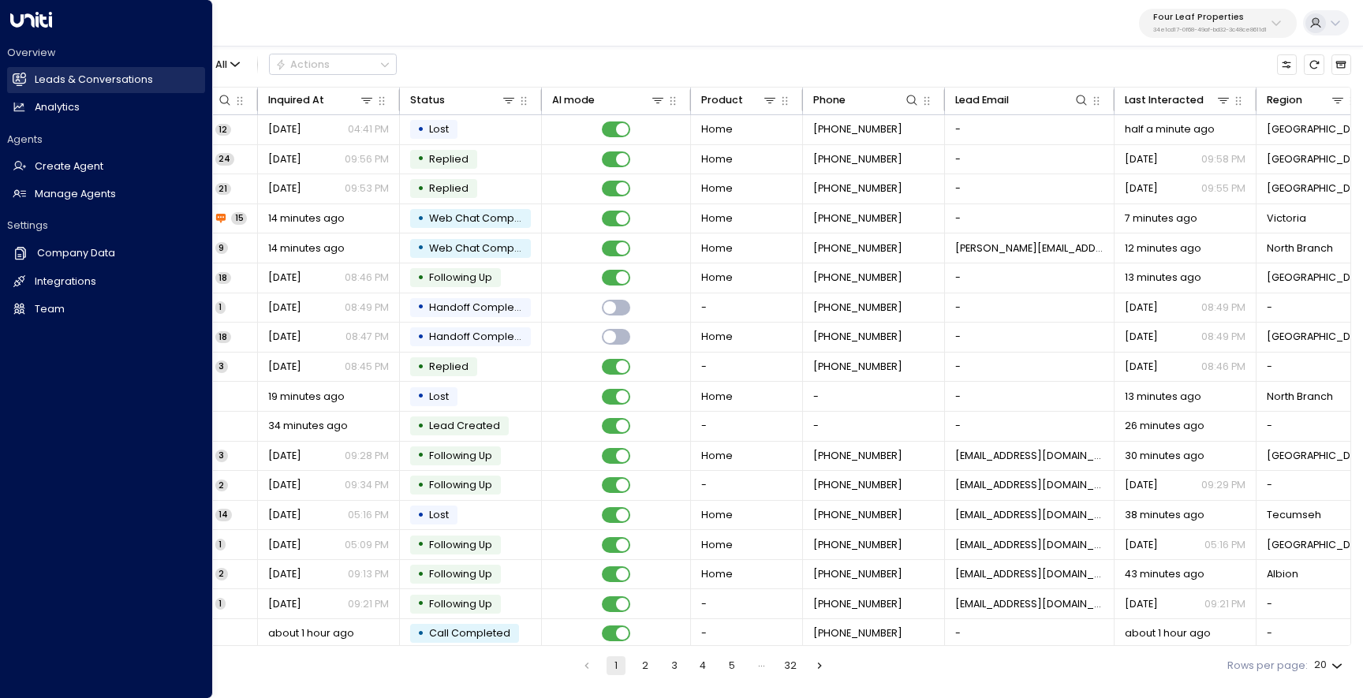
click at [24, 81] on icon at bounding box center [19, 78] width 13 height 9
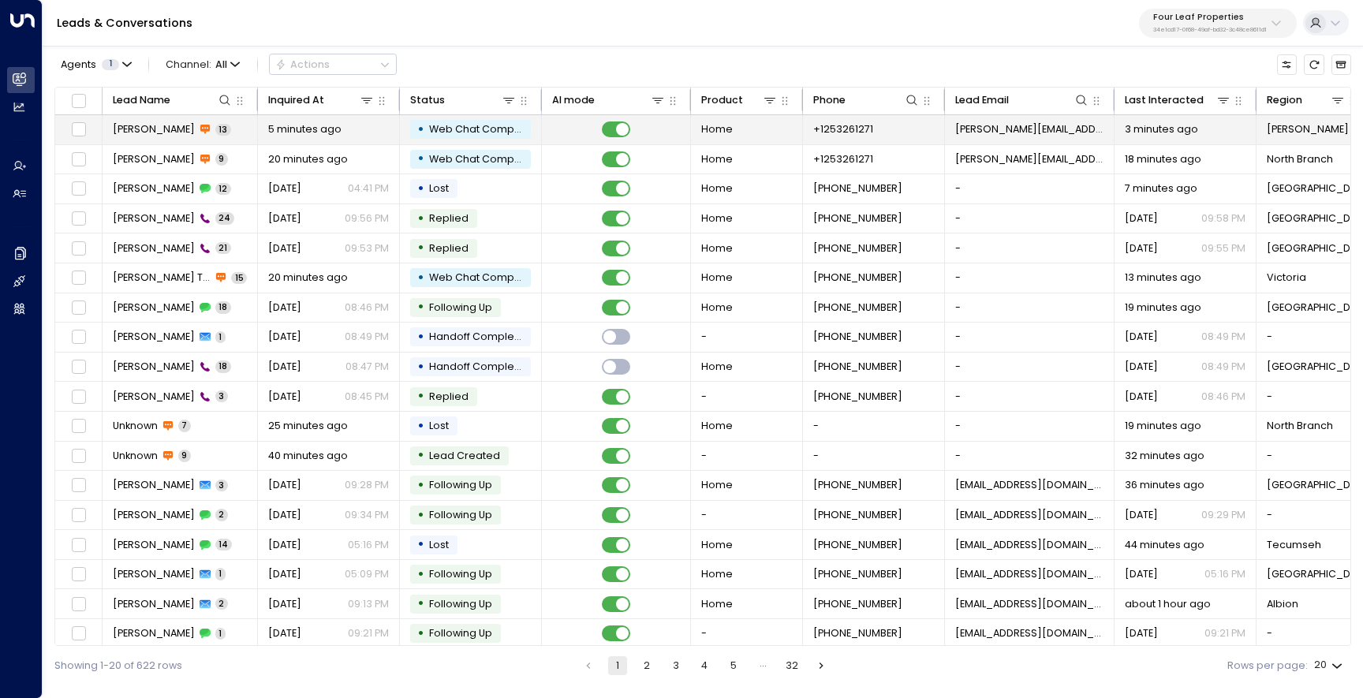
click at [151, 134] on span "[PERSON_NAME]" at bounding box center [154, 129] width 82 height 14
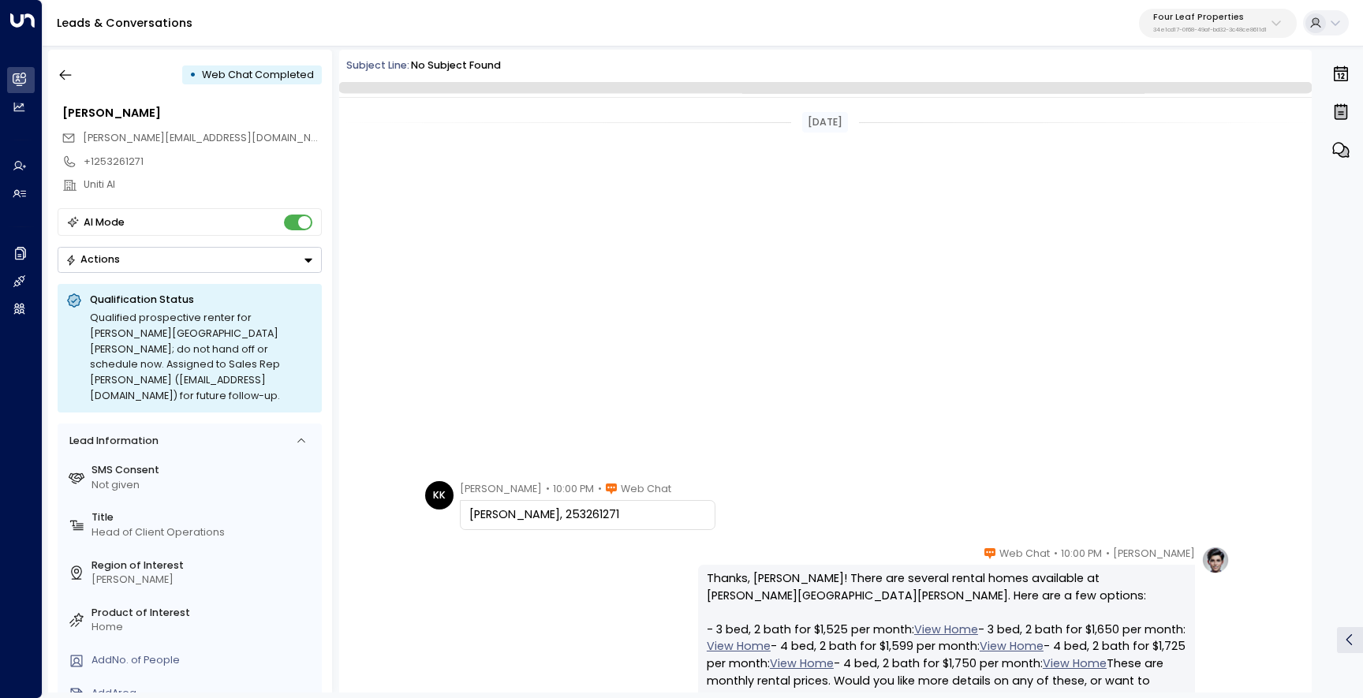
scroll to position [612, 0]
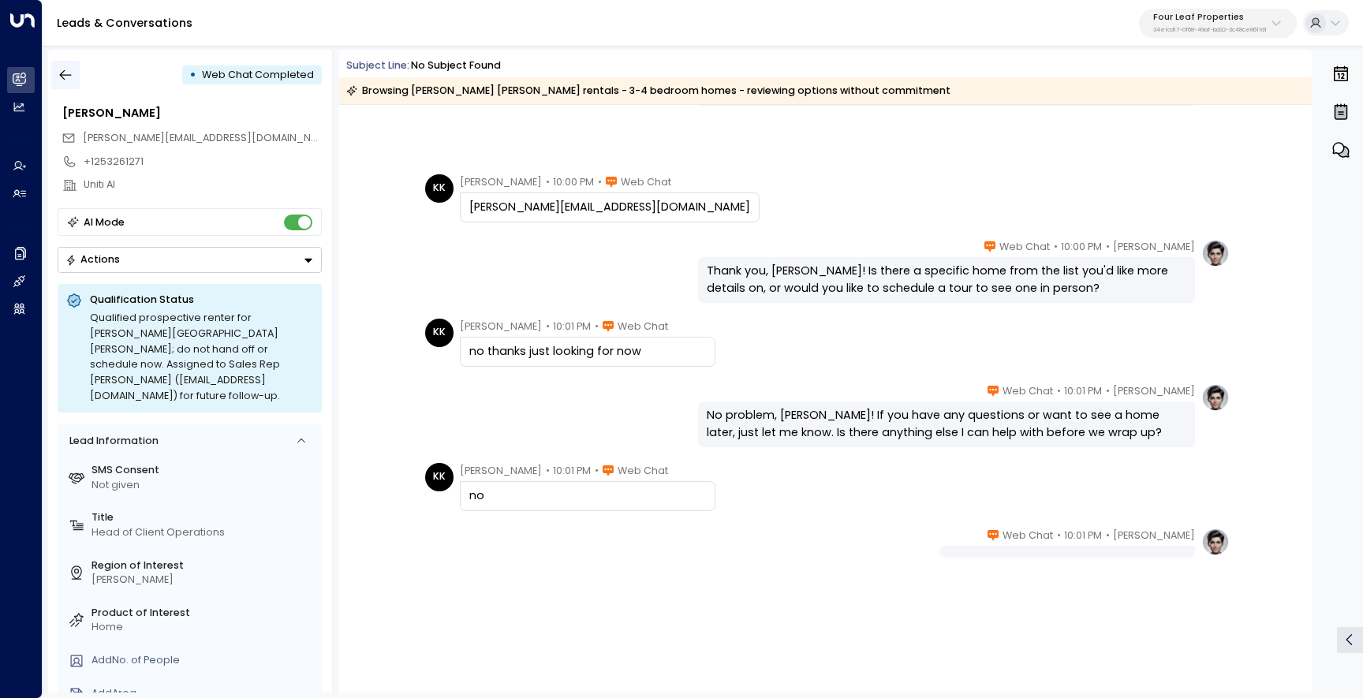
click at [70, 76] on icon "button" at bounding box center [66, 75] width 16 height 16
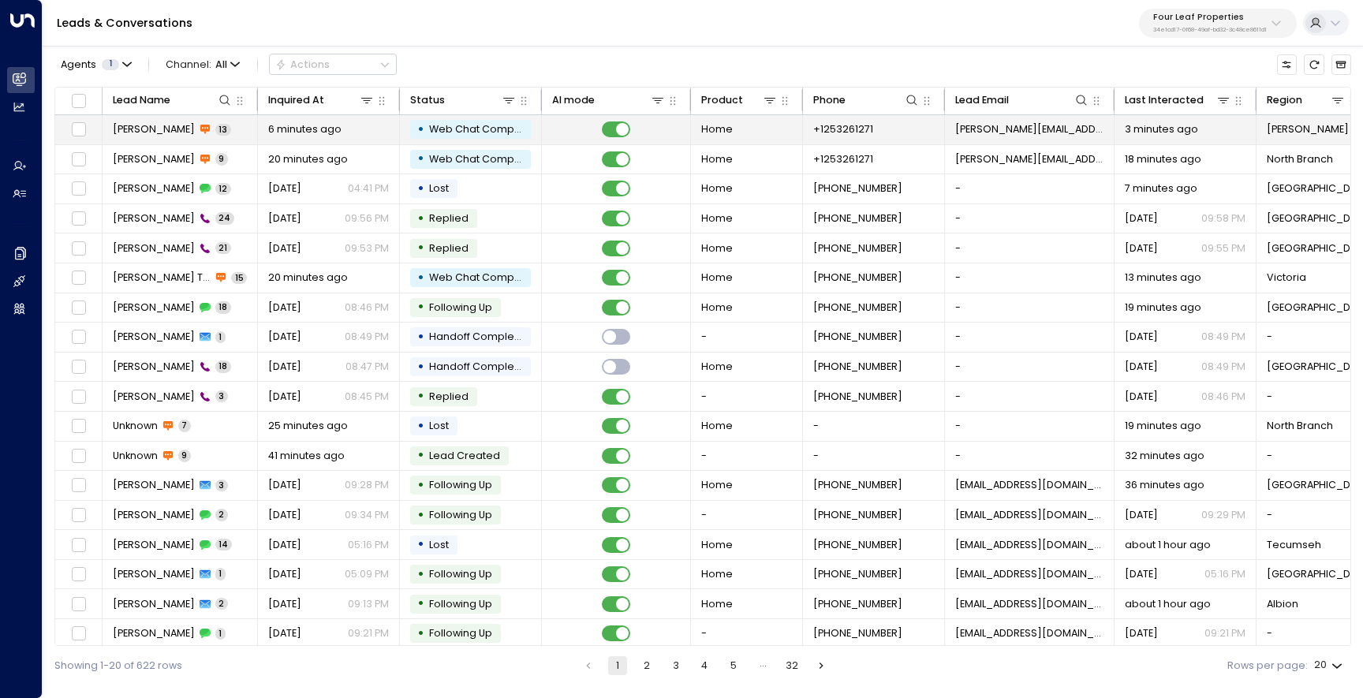
click at [179, 142] on td "Kerric Knowles 13" at bounding box center [180, 129] width 155 height 29
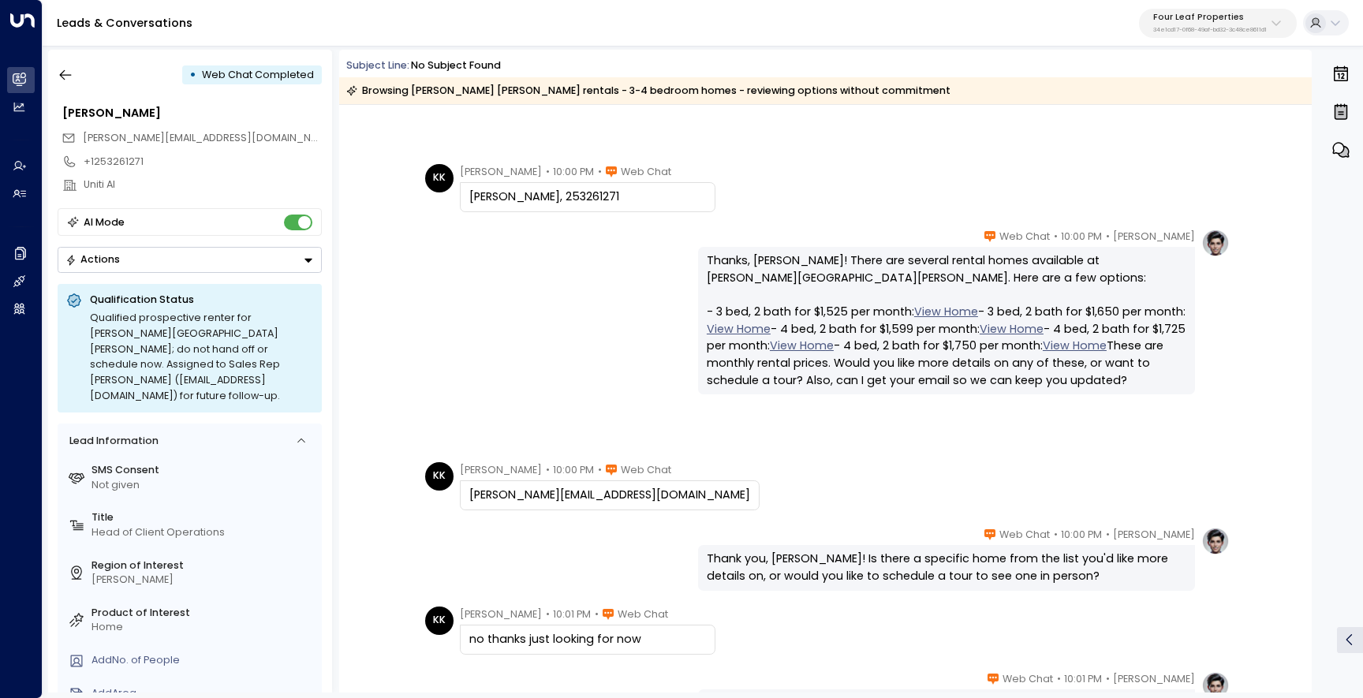
scroll to position [618, 0]
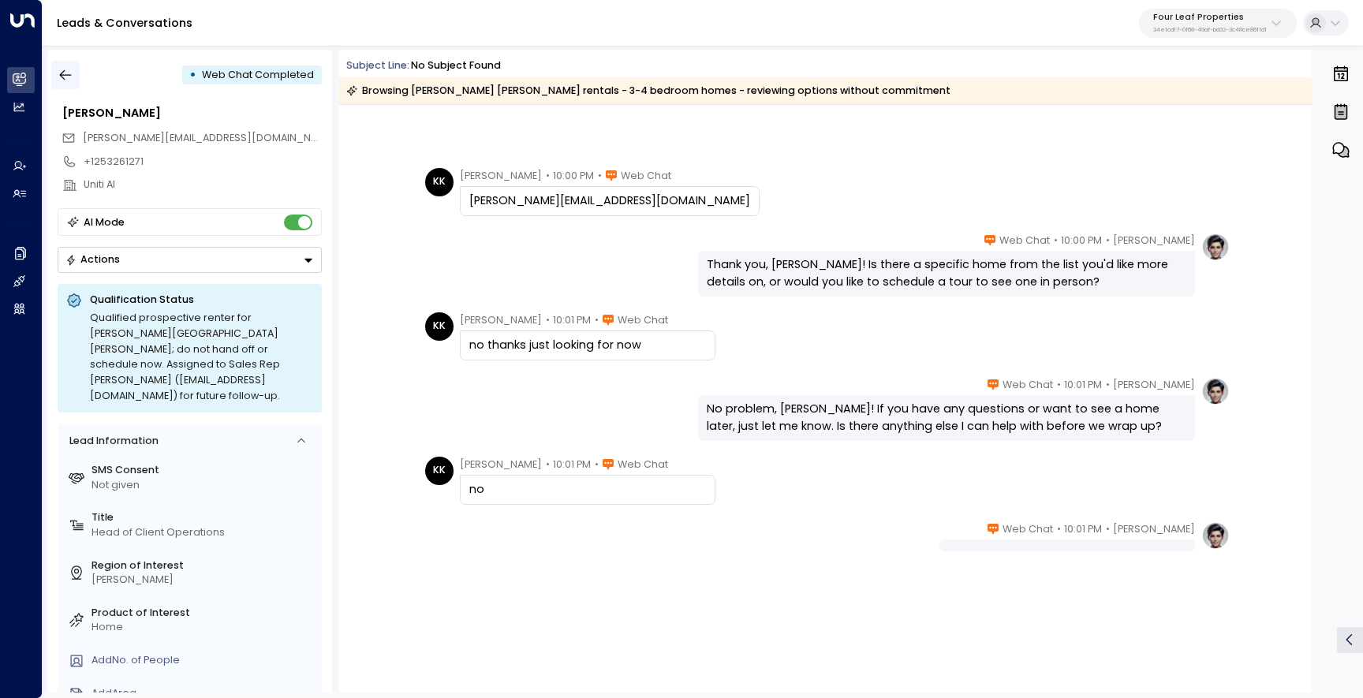
click at [68, 71] on icon "button" at bounding box center [66, 75] width 16 height 16
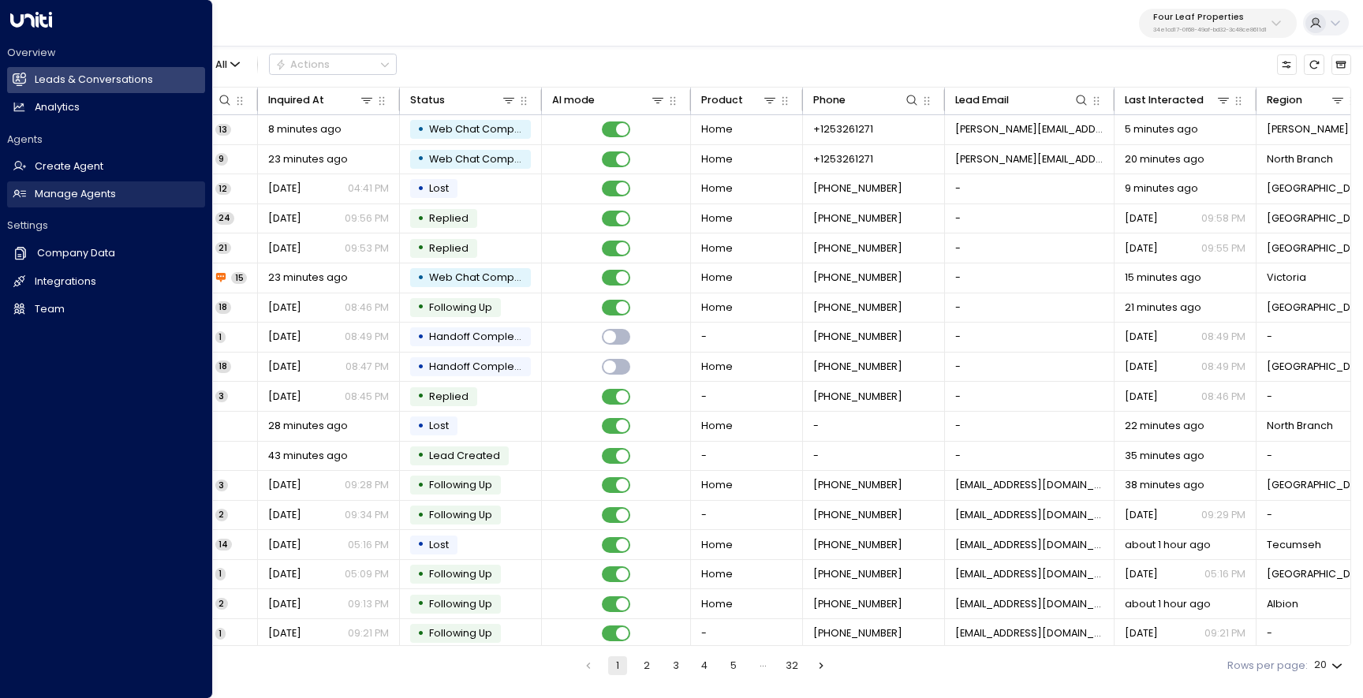
click at [60, 192] on h2 "Manage Agents" at bounding box center [75, 194] width 81 height 15
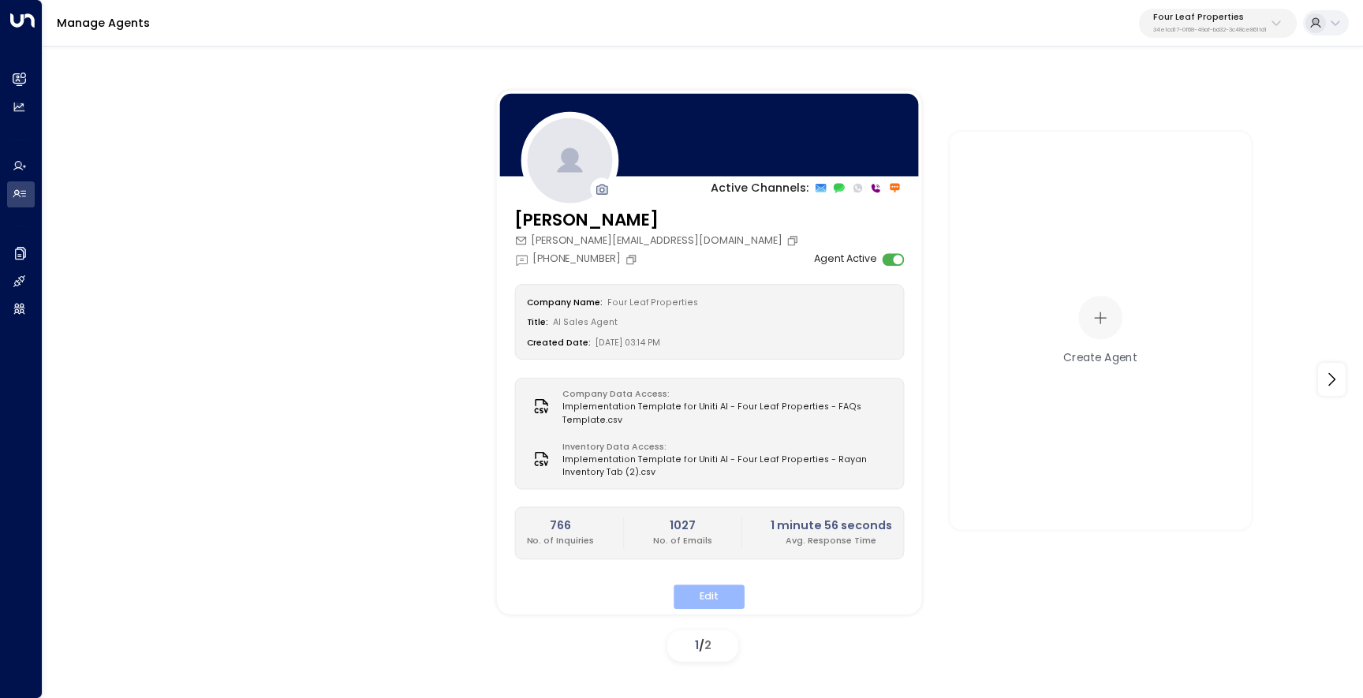
click at [728, 587] on button "Edit" at bounding box center [708, 596] width 71 height 24
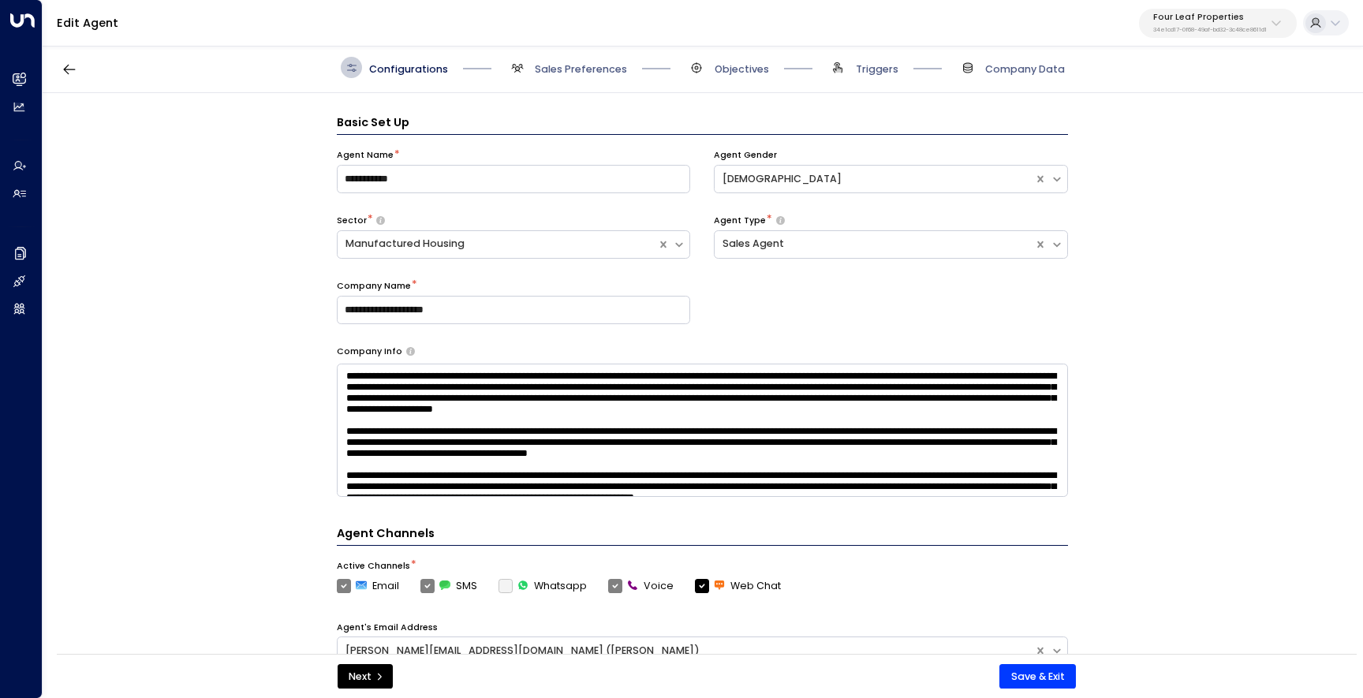
scroll to position [21, 0]
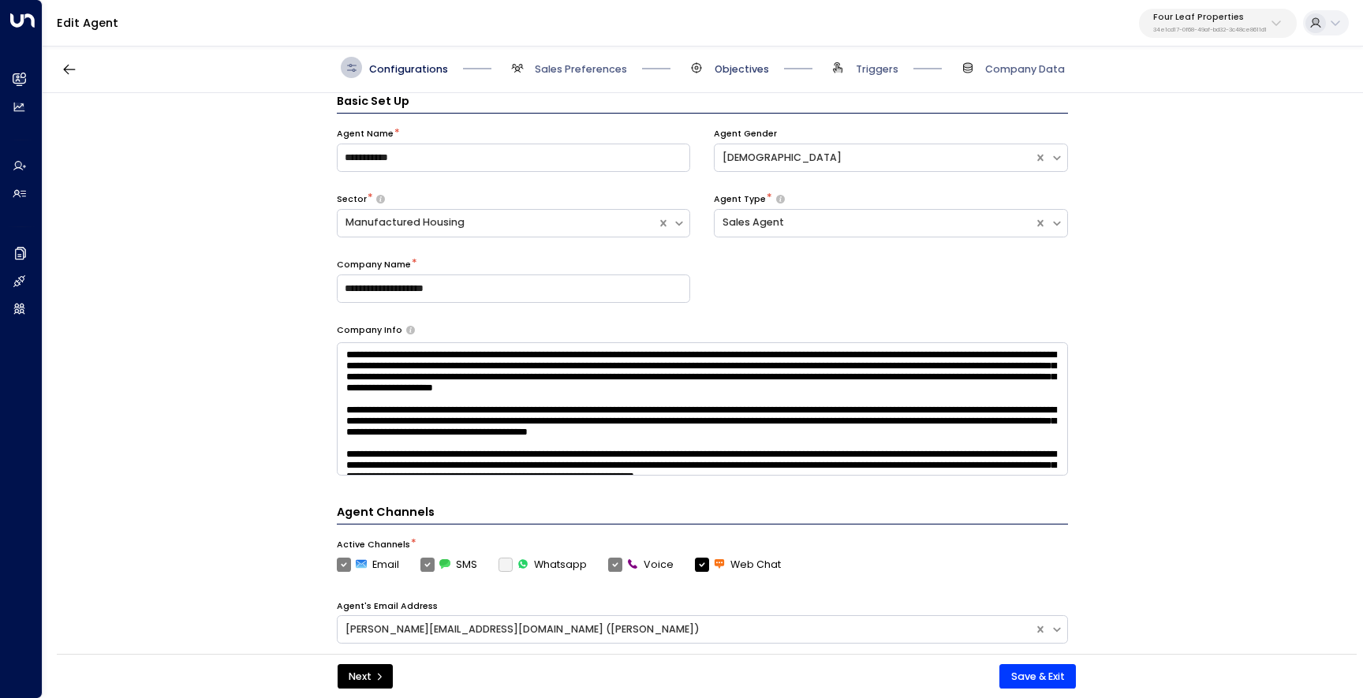
click at [725, 72] on span "Objectives" at bounding box center [741, 69] width 54 height 14
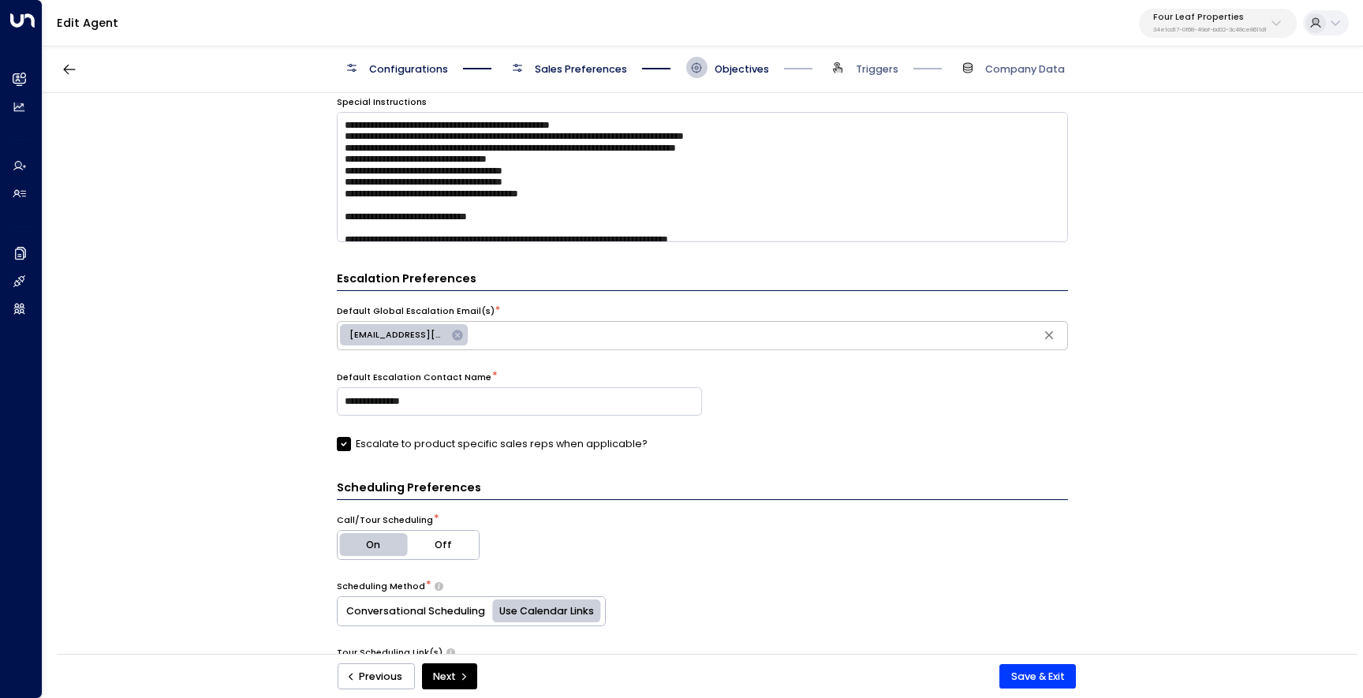
scroll to position [229, 0]
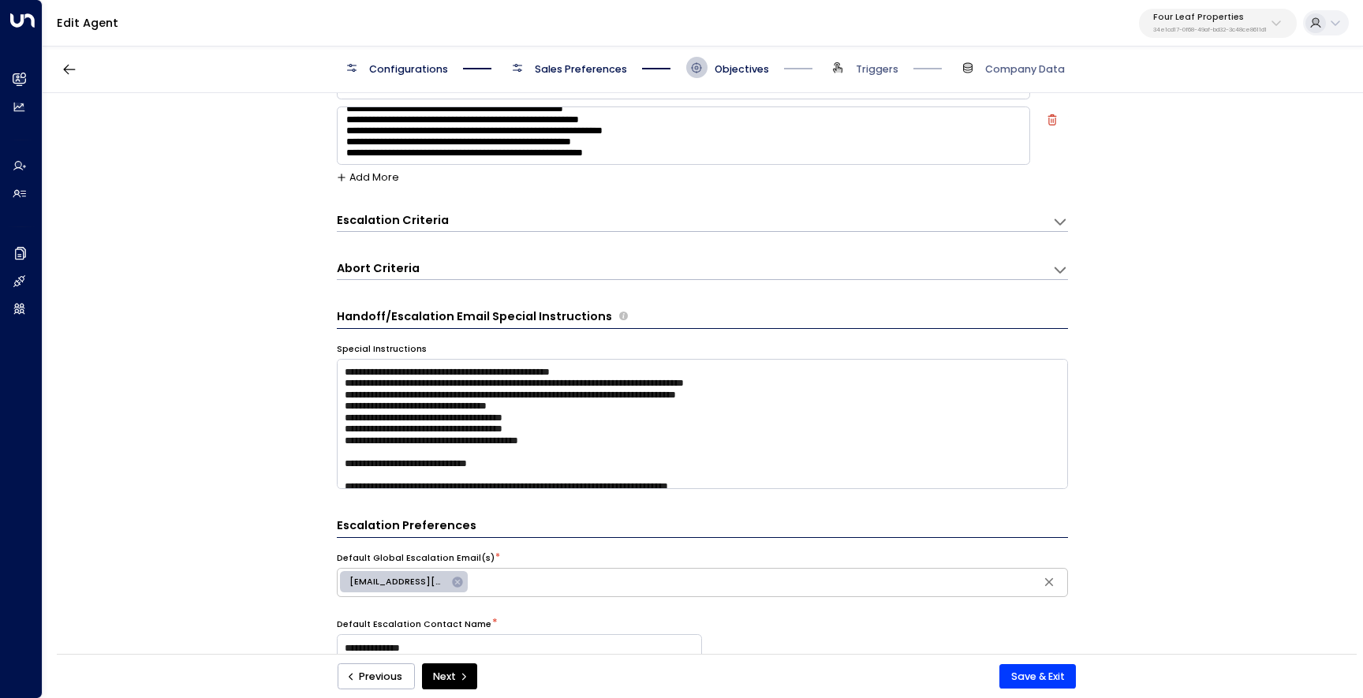
click at [464, 218] on div "Escalation Criteria Reset" at bounding box center [687, 220] width 701 height 17
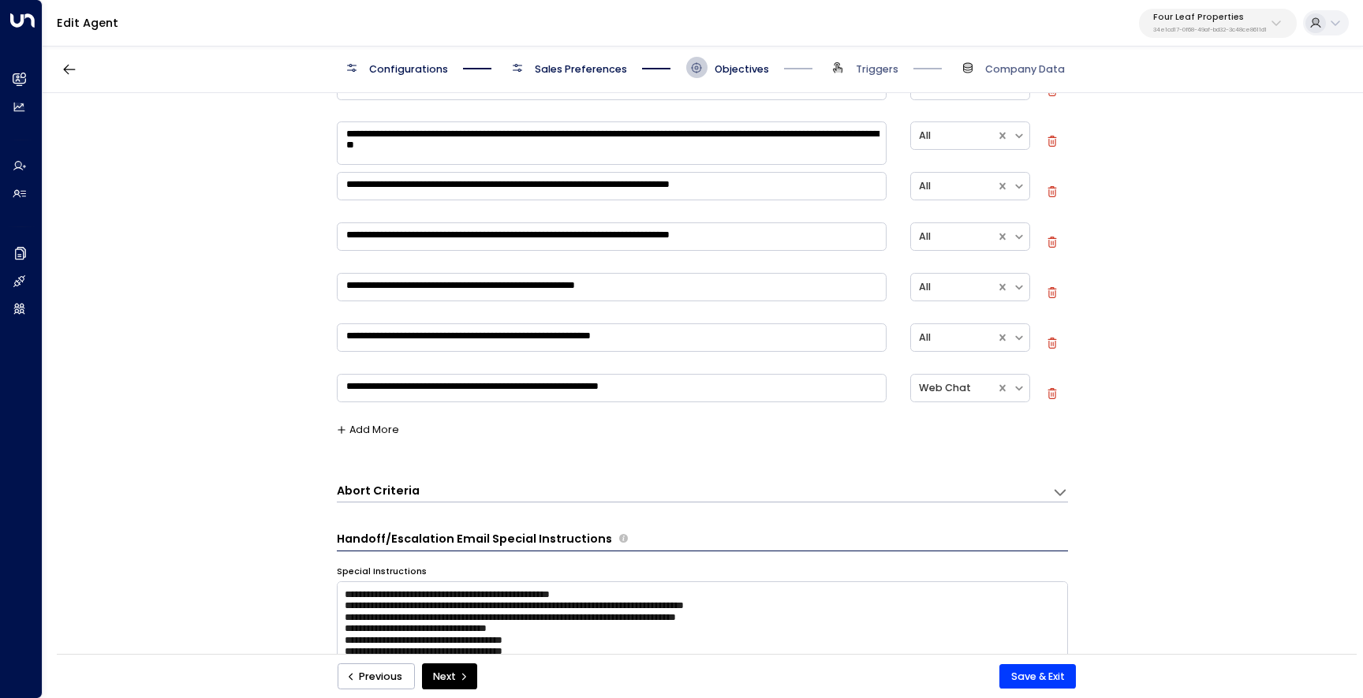
scroll to position [523, 0]
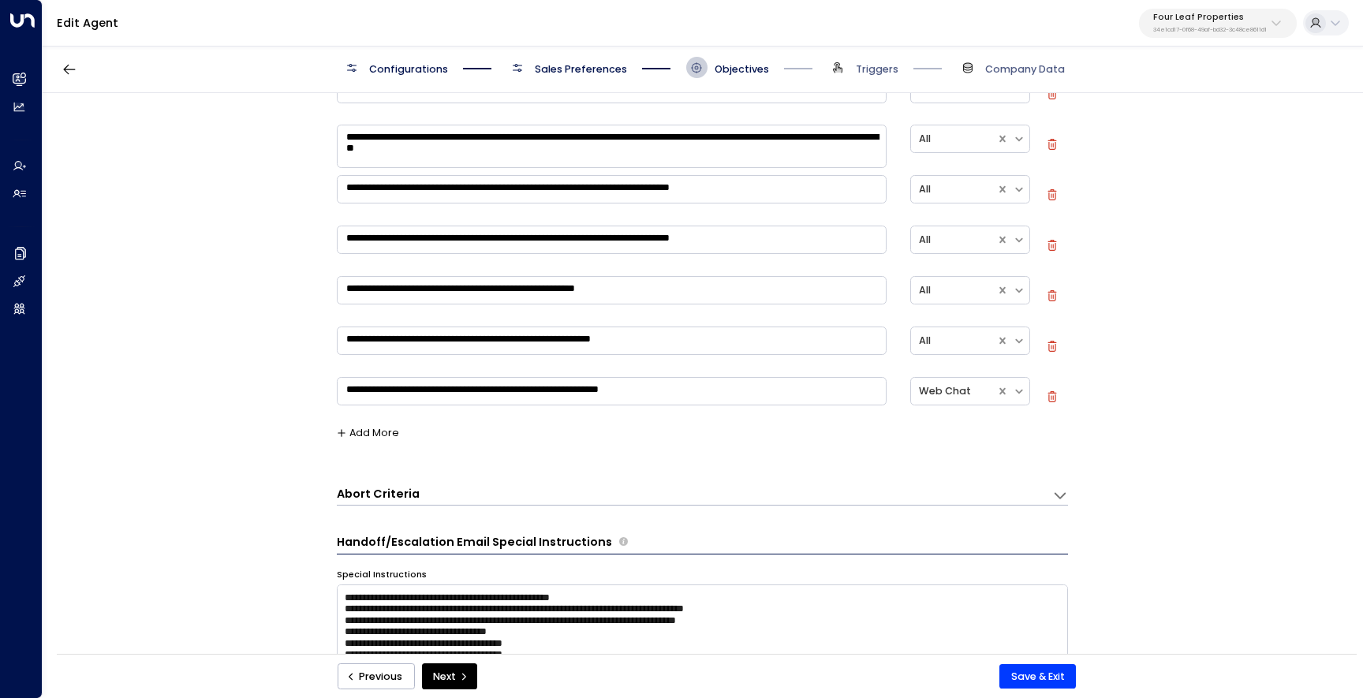
click at [556, 388] on textarea "**********" at bounding box center [612, 391] width 550 height 28
type textarea "*"
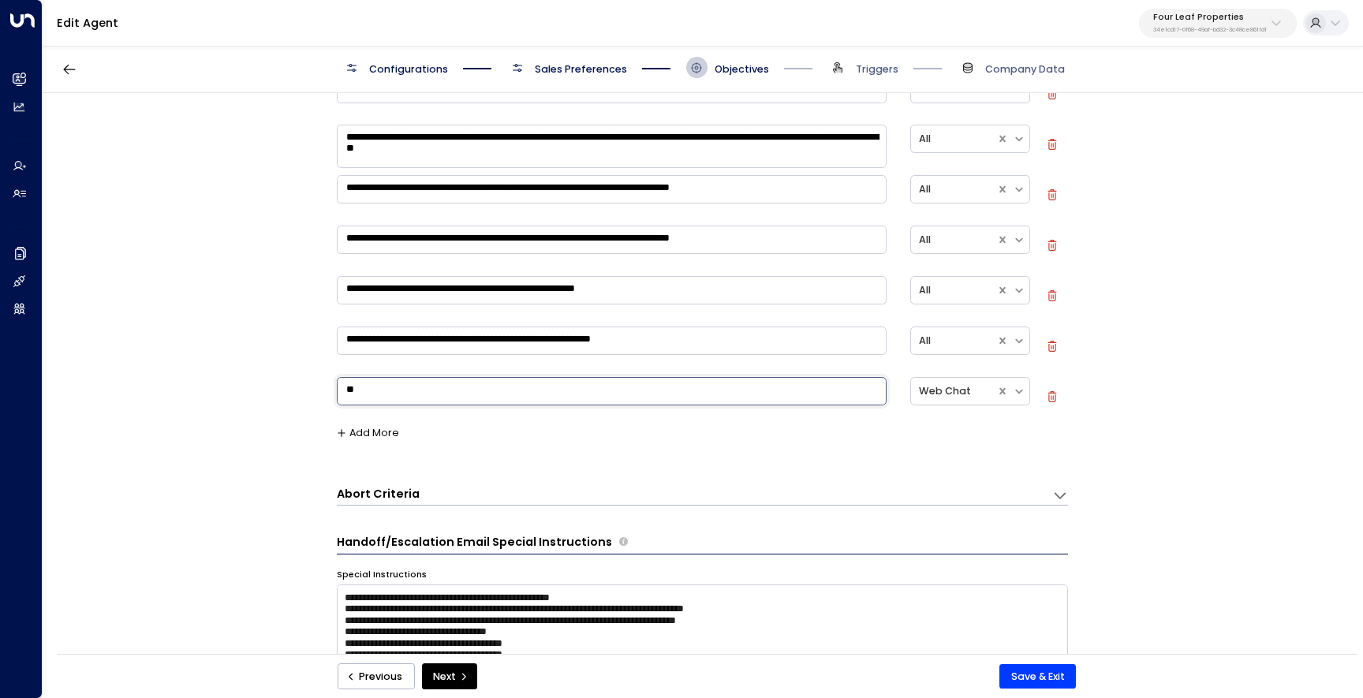
type textarea "*"
type textarea "**********"
click at [1041, 680] on button "Save & Exit" at bounding box center [1037, 676] width 76 height 25
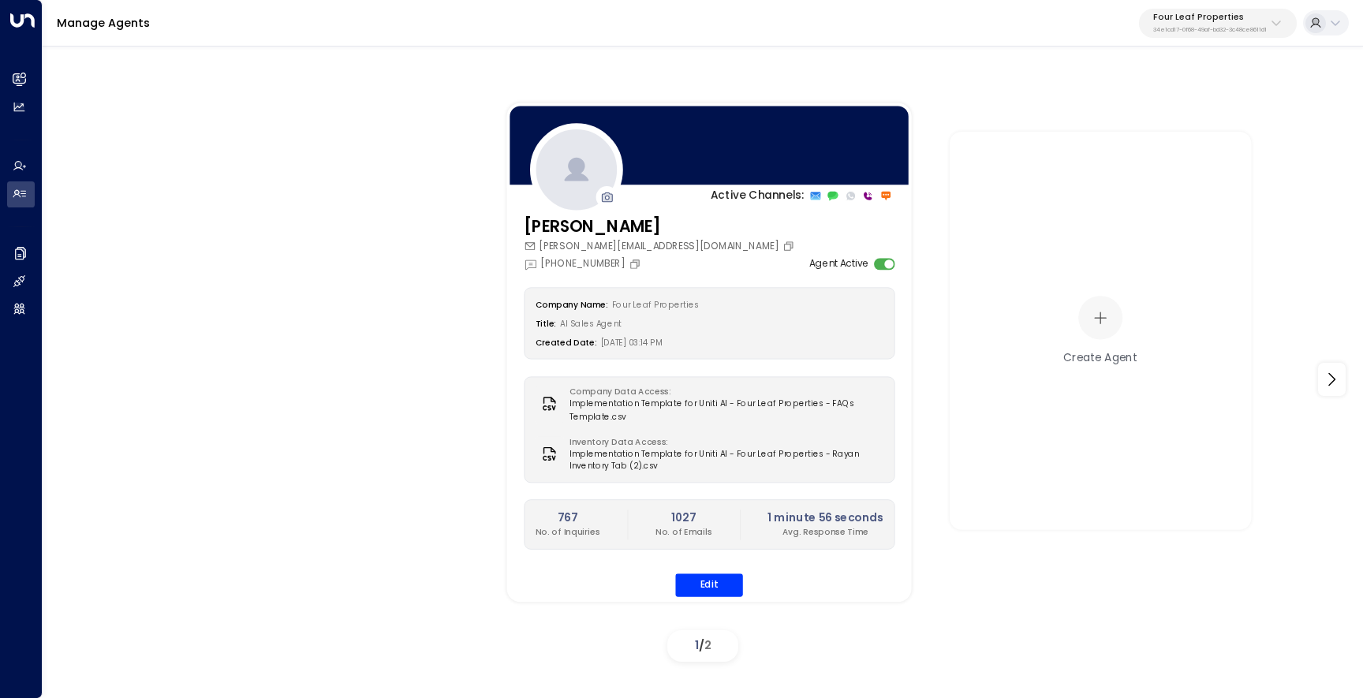
click at [1180, 32] on p "34e1cd17-0f68-49af-bd32-3c48ce8611d1" at bounding box center [1210, 30] width 114 height 6
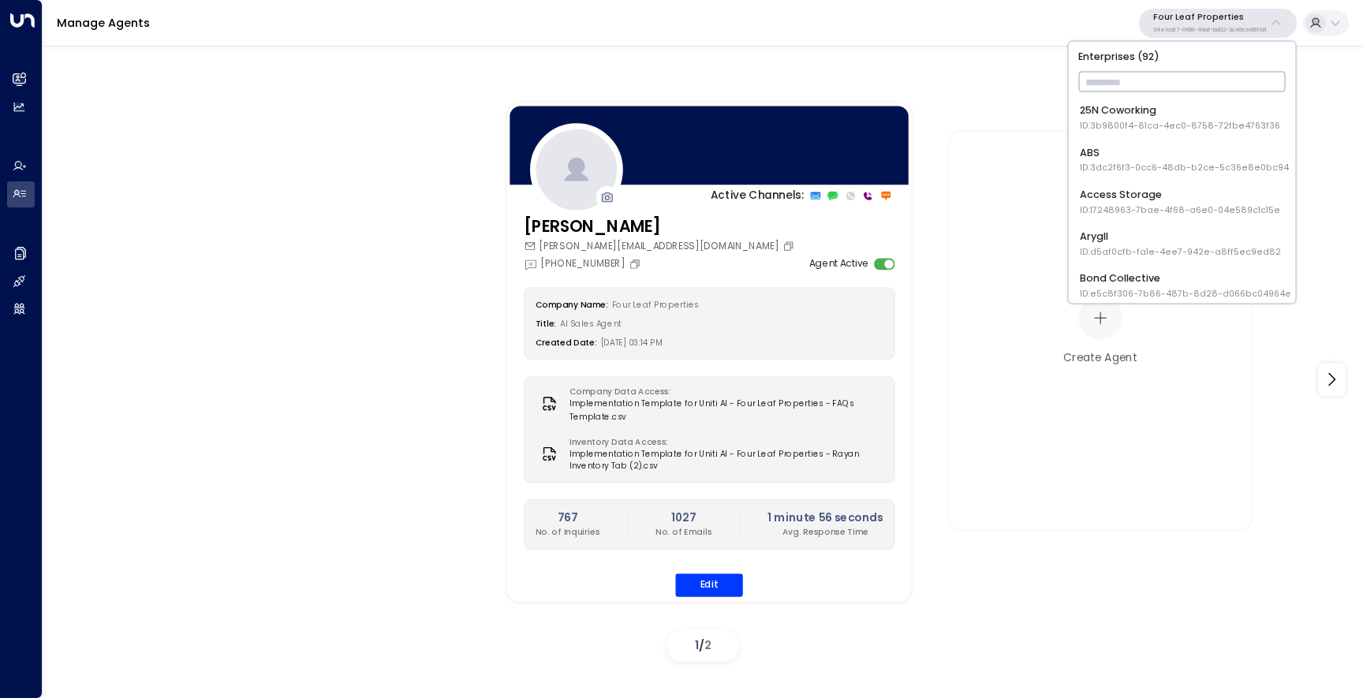
click at [1175, 105] on div "25N Coworking ID: 3b9800f4-81ca-4ec0-8758-72fbe4763f36" at bounding box center [1179, 117] width 200 height 29
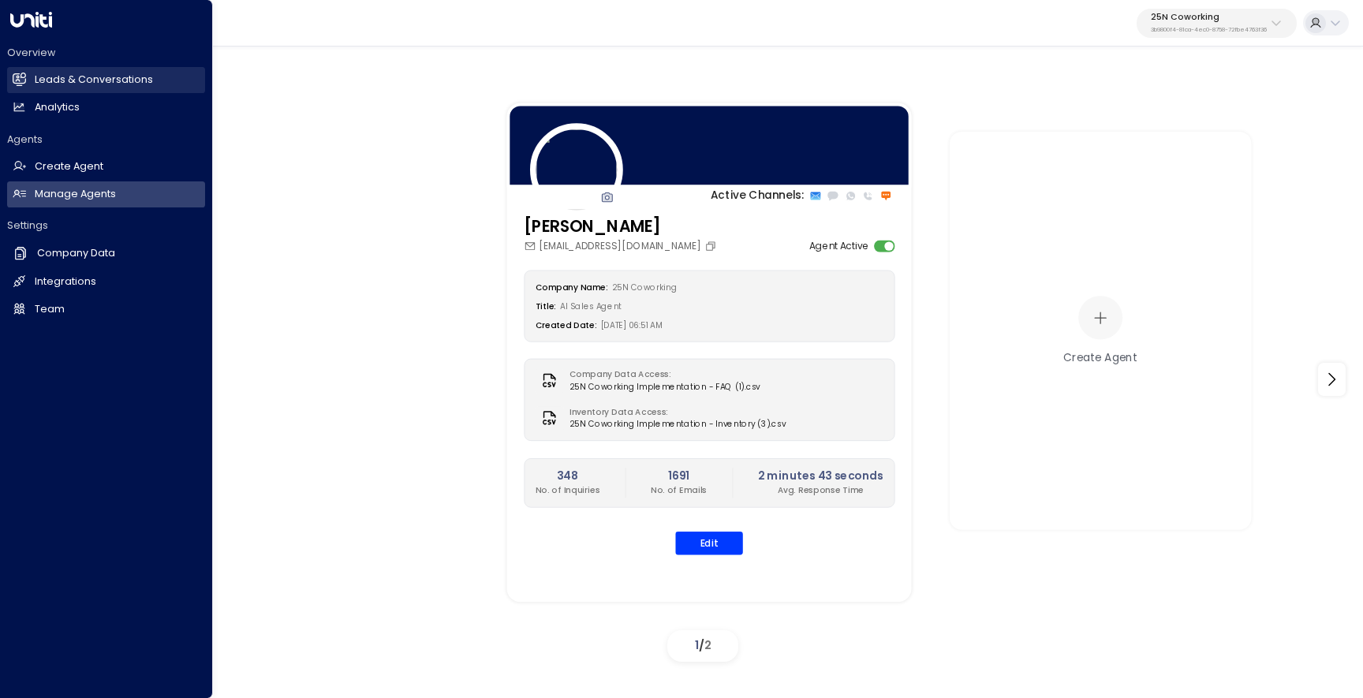
click at [37, 77] on h2 "Leads & Conversations" at bounding box center [94, 80] width 118 height 15
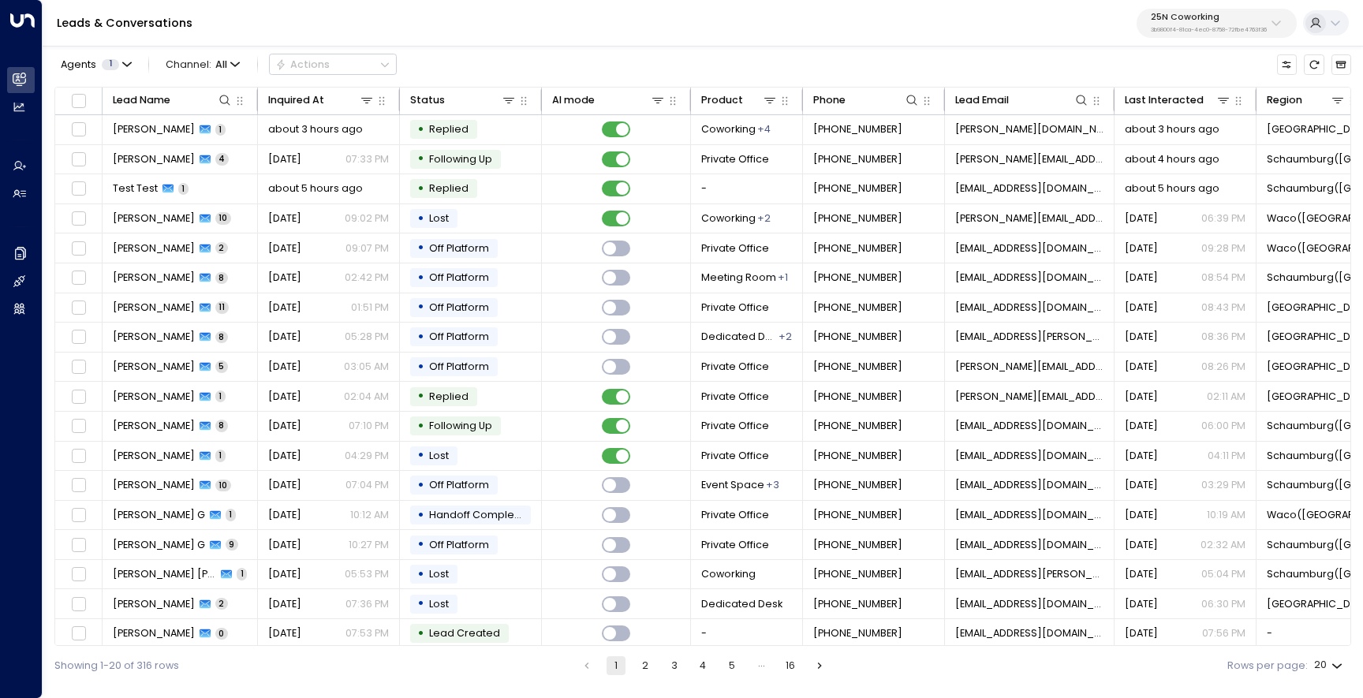
click at [1211, 13] on p "25N Coworking" at bounding box center [1208, 17] width 116 height 9
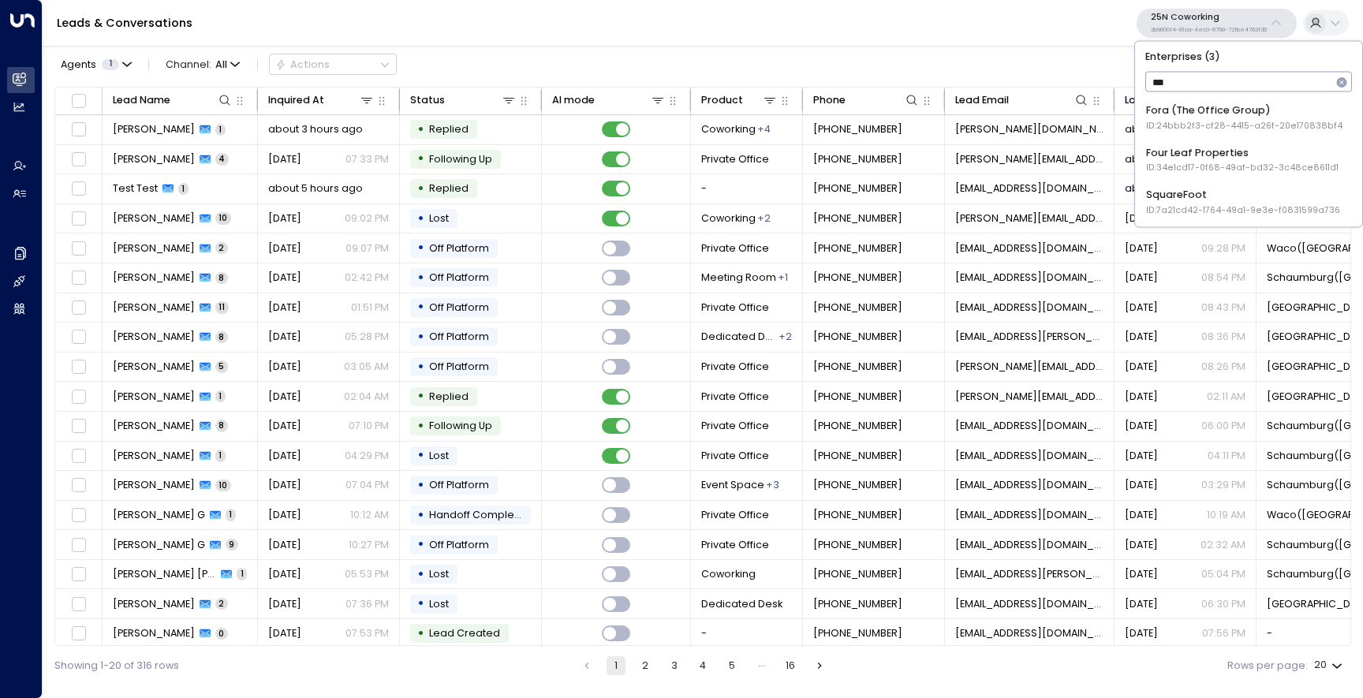
type input "****"
click at [1193, 114] on div "Four Leaf Properties ID: 34e1cd17-0f68-49af-bd32-3c48ce8611d1" at bounding box center [1242, 117] width 192 height 29
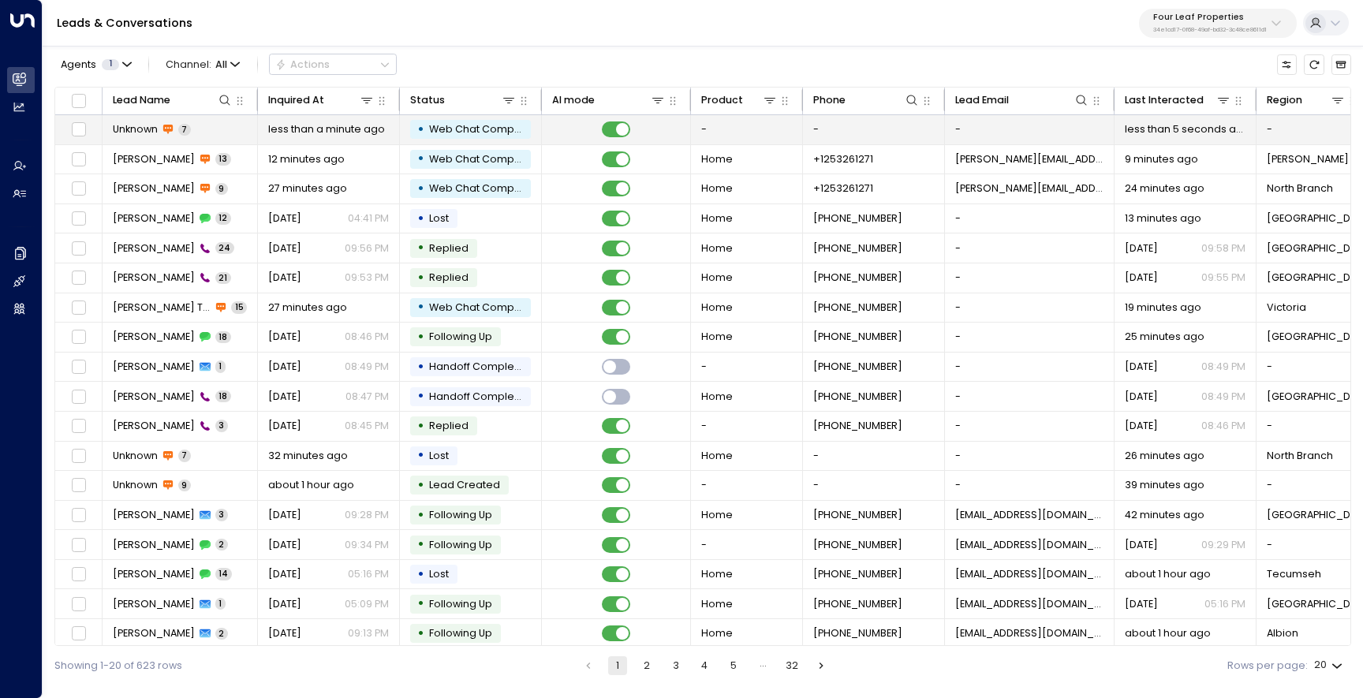
click at [132, 136] on span "Unknown" at bounding box center [135, 129] width 45 height 14
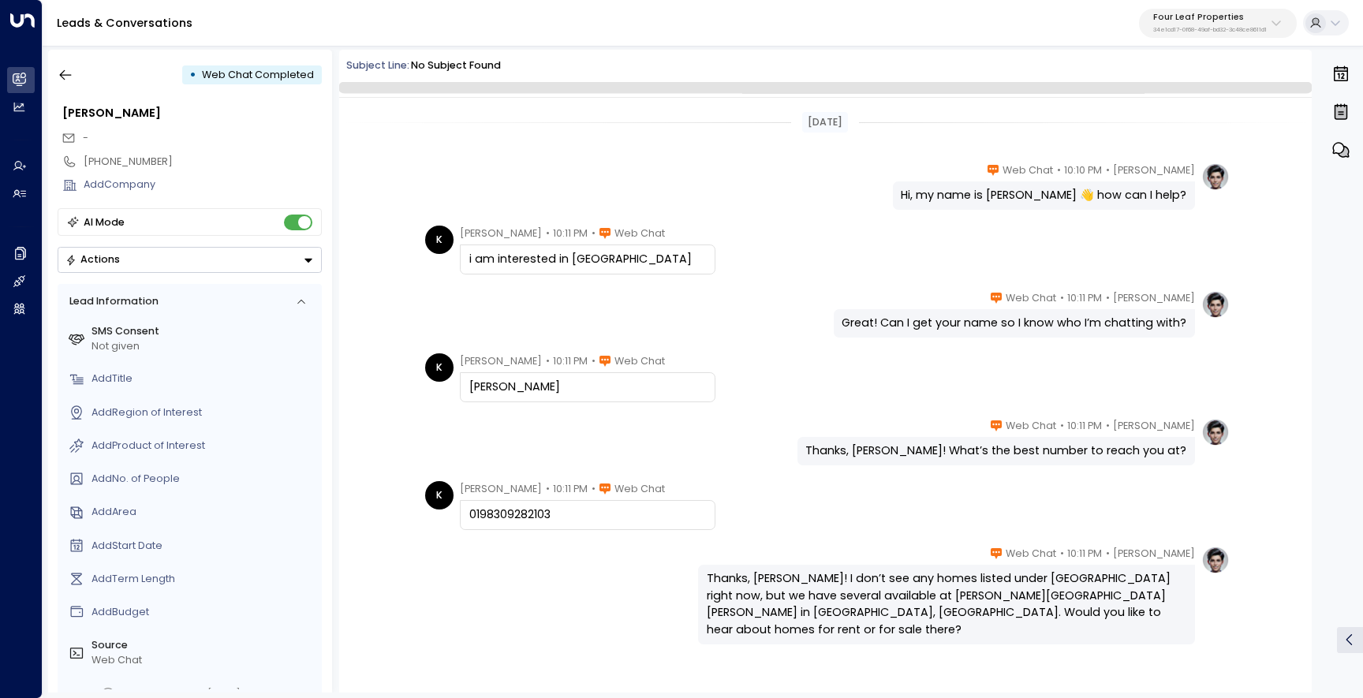
scroll to position [76, 0]
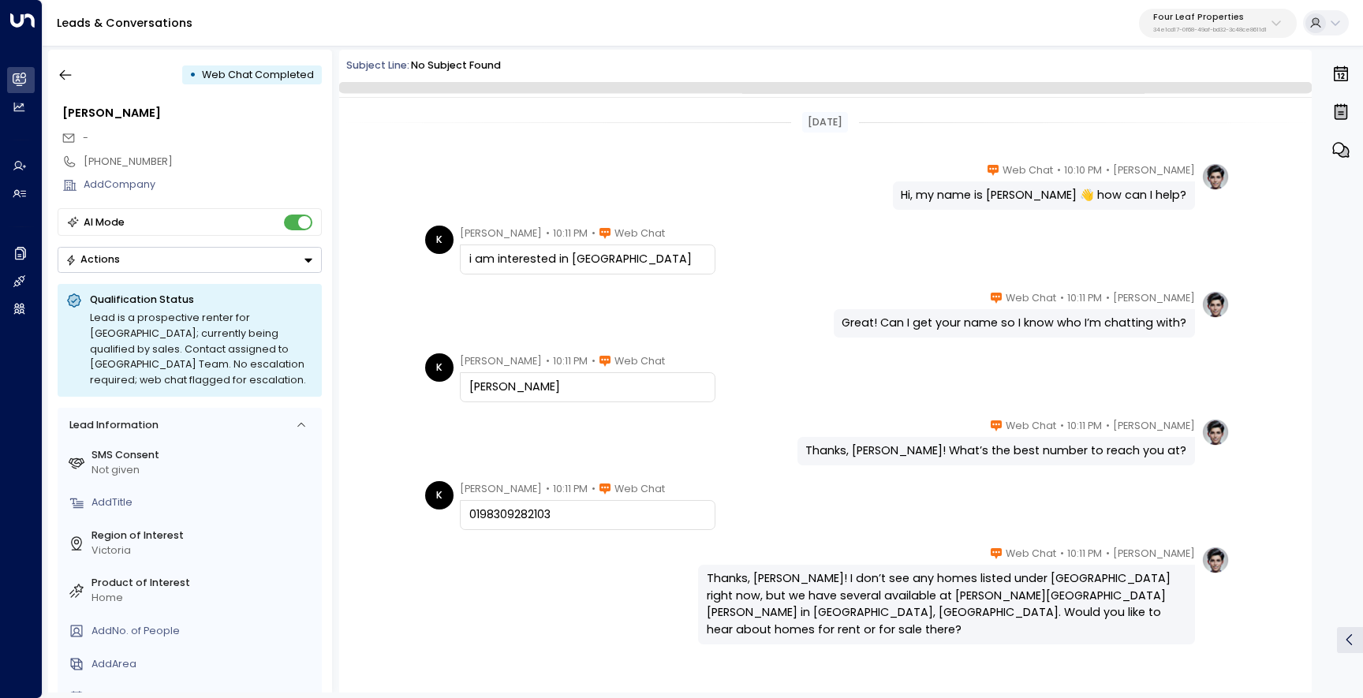
scroll to position [76, 0]
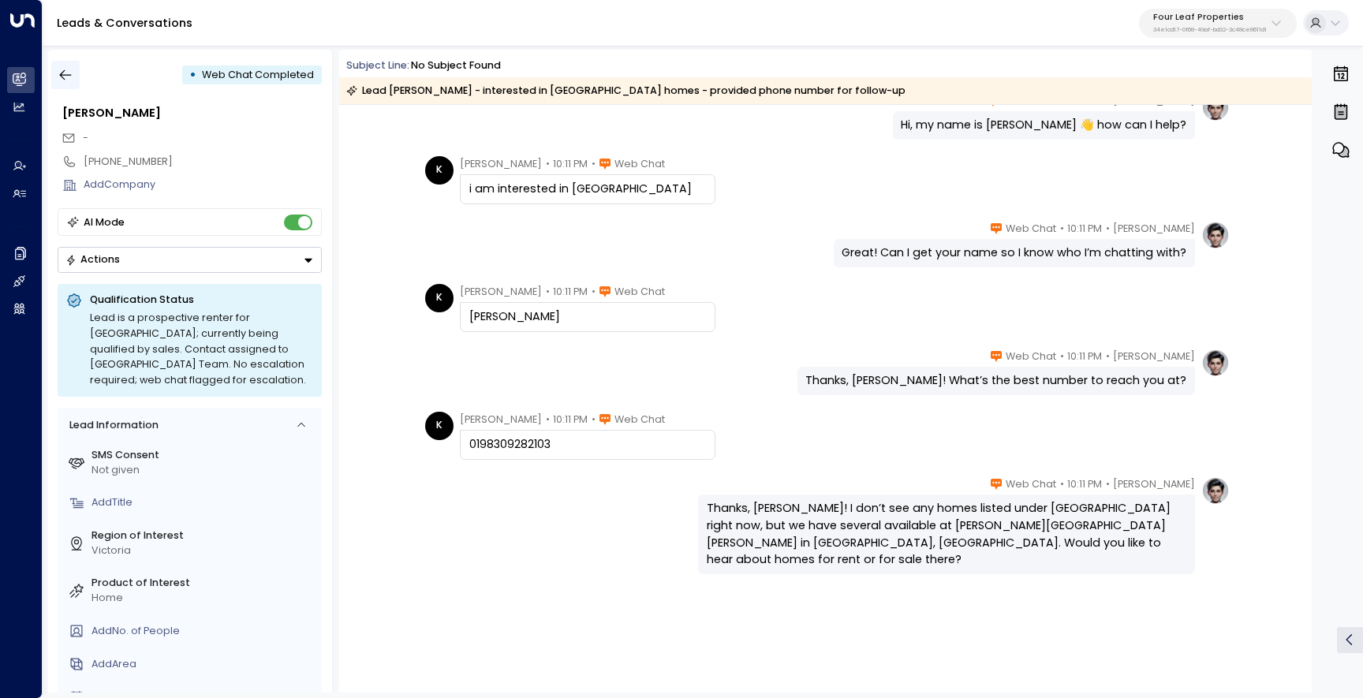
click at [66, 79] on icon "button" at bounding box center [66, 75] width 16 height 16
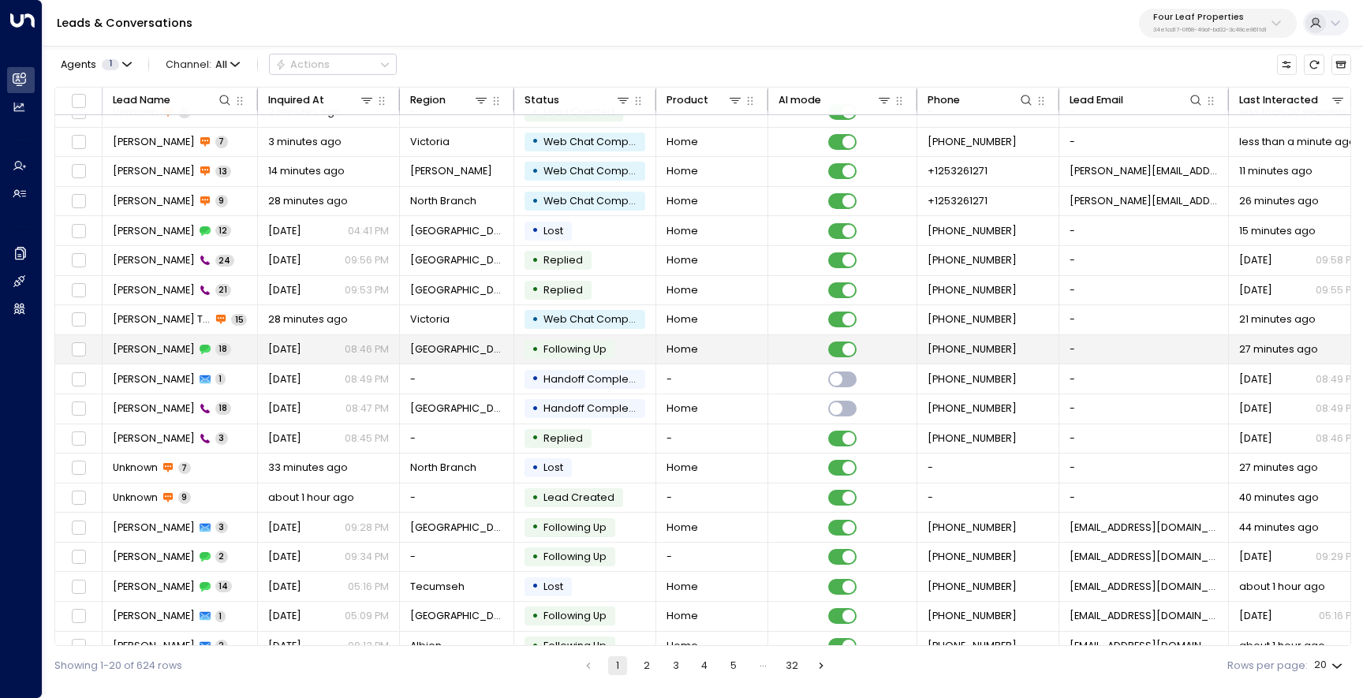
scroll to position [0, 1]
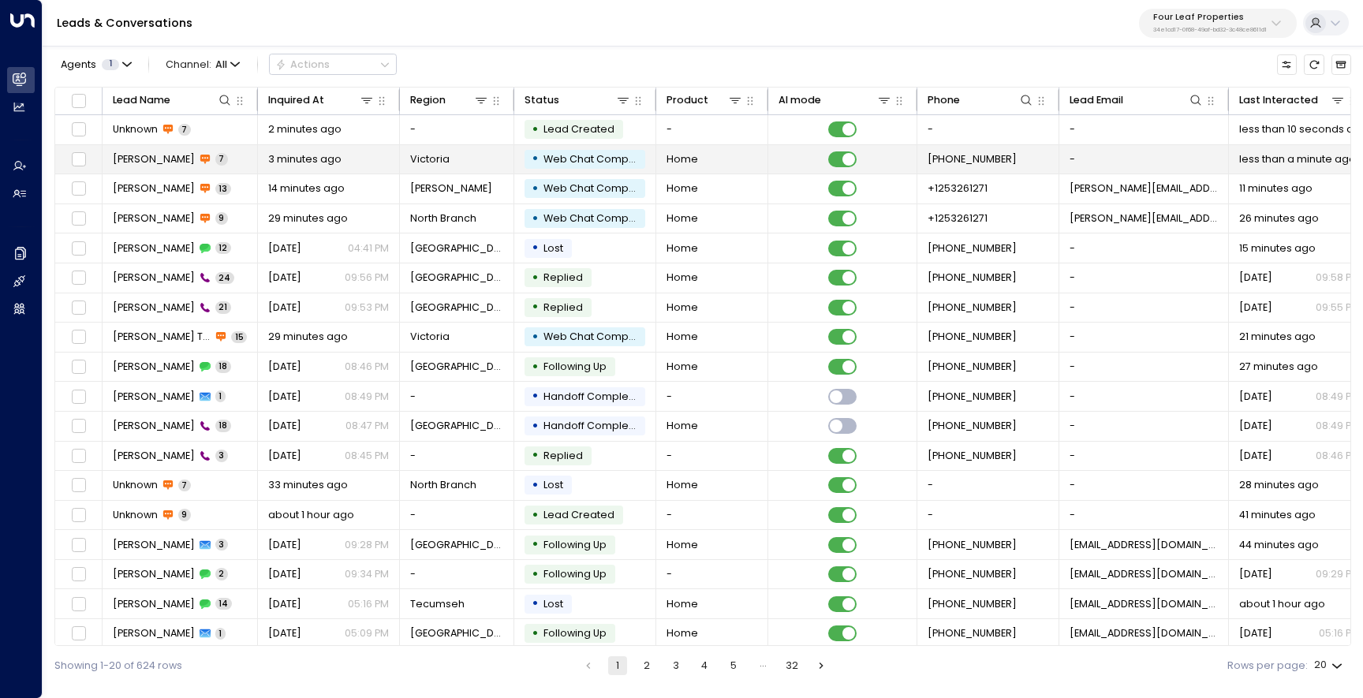
click at [136, 158] on span "[PERSON_NAME]" at bounding box center [154, 159] width 82 height 14
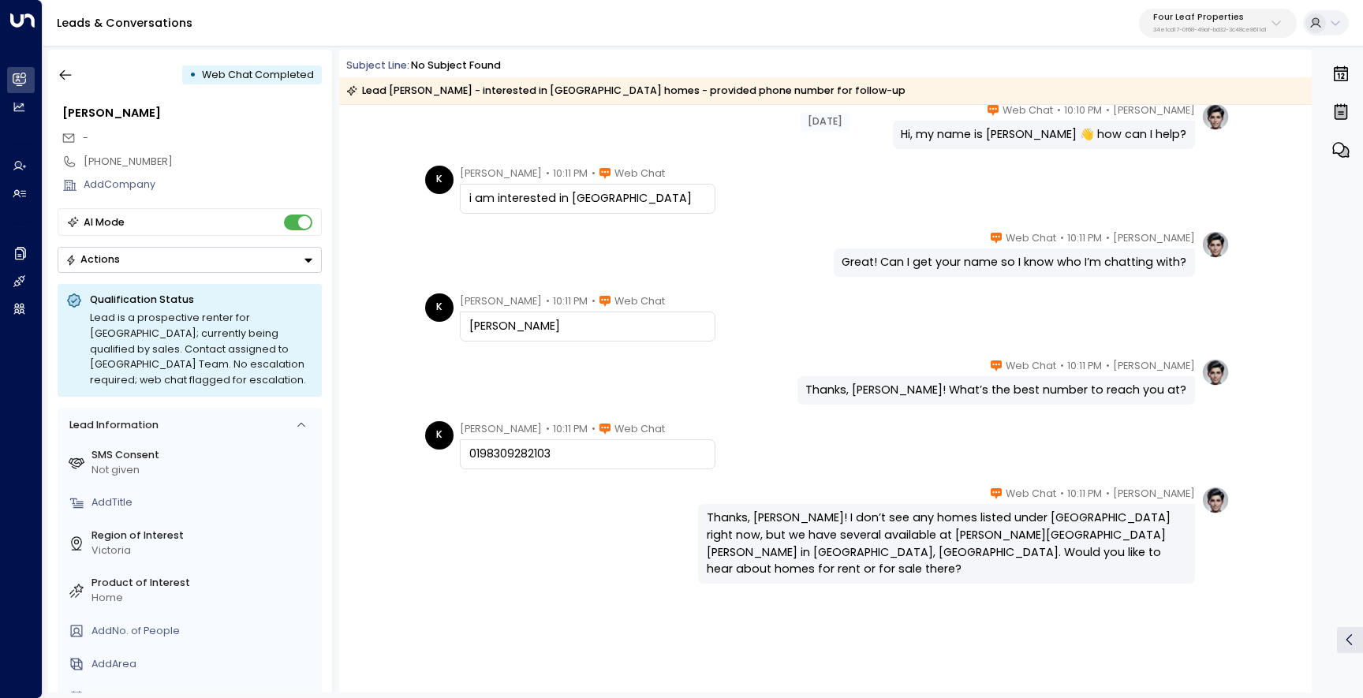
scroll to position [83, 0]
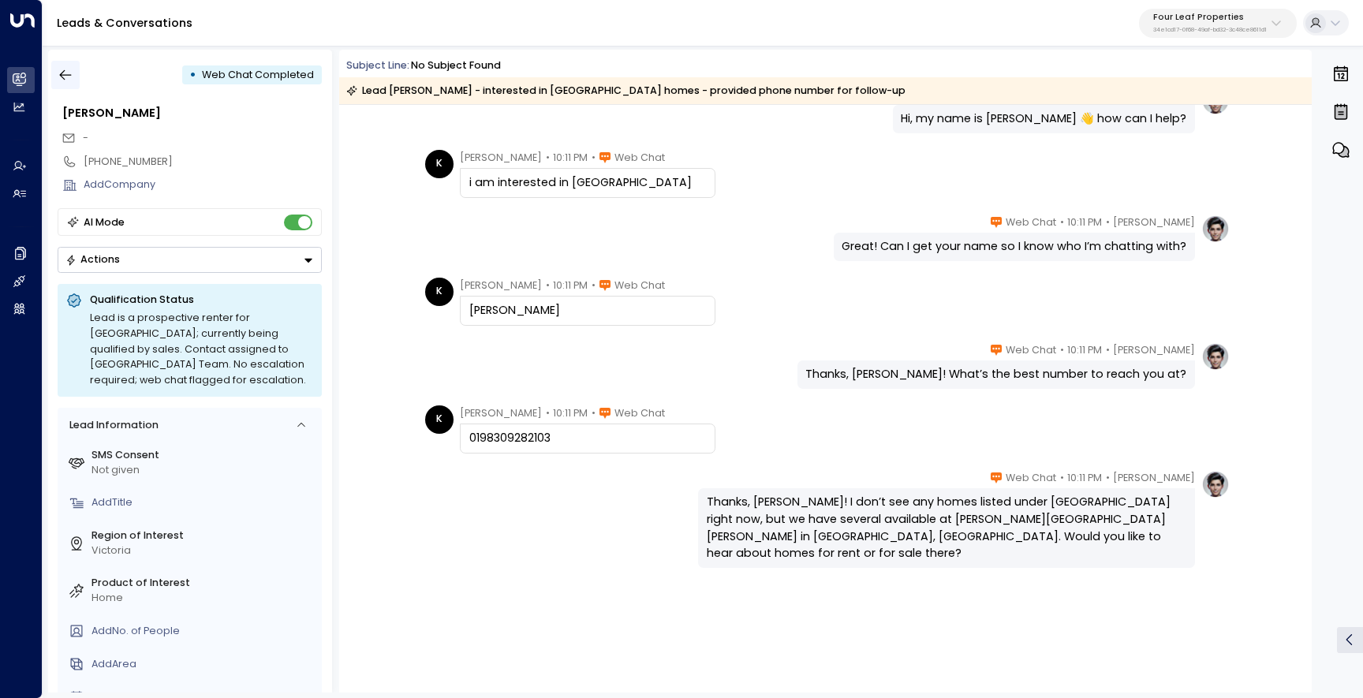
click at [63, 80] on icon "button" at bounding box center [66, 75] width 16 height 16
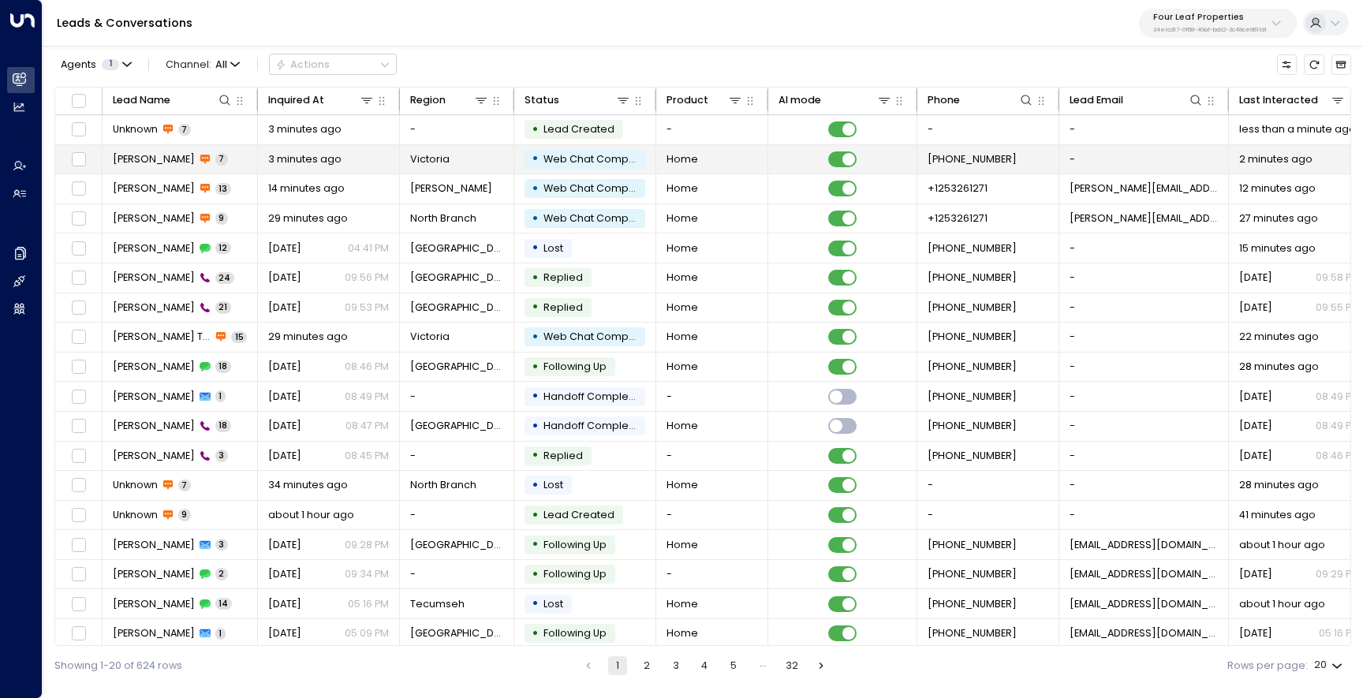
click at [125, 166] on span "[PERSON_NAME]" at bounding box center [154, 159] width 82 height 14
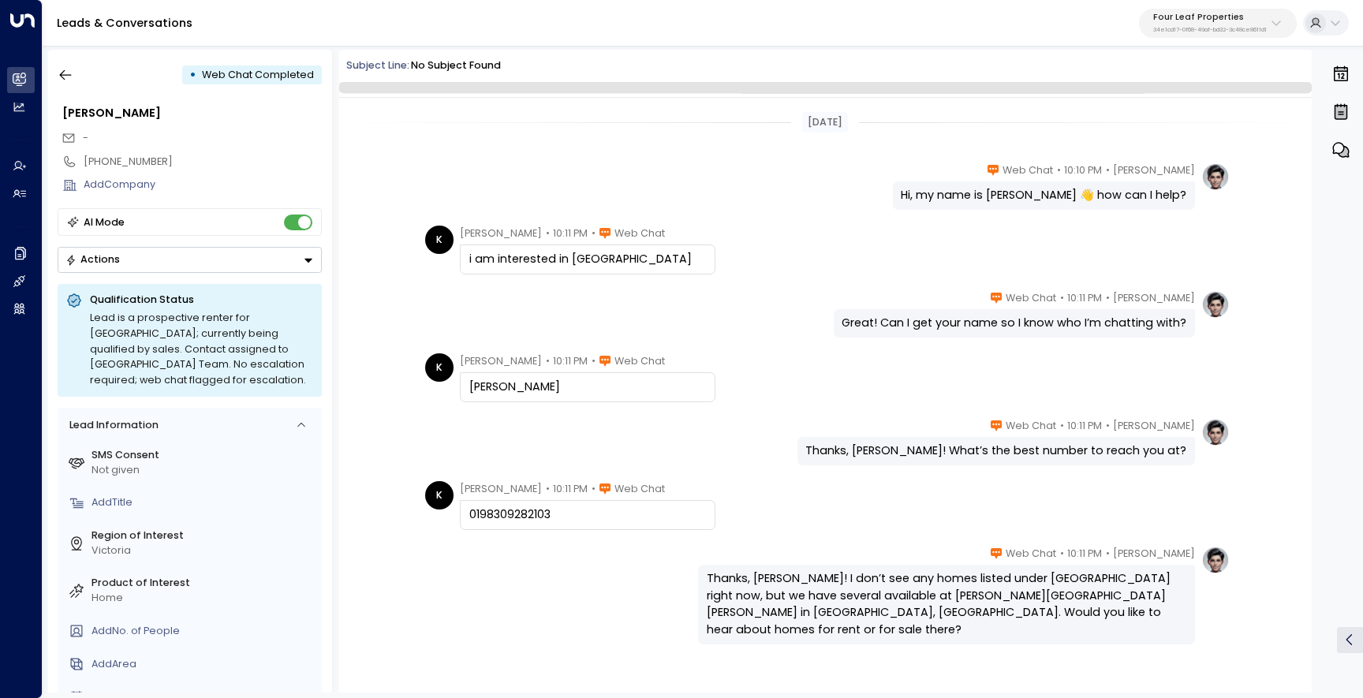
scroll to position [76, 0]
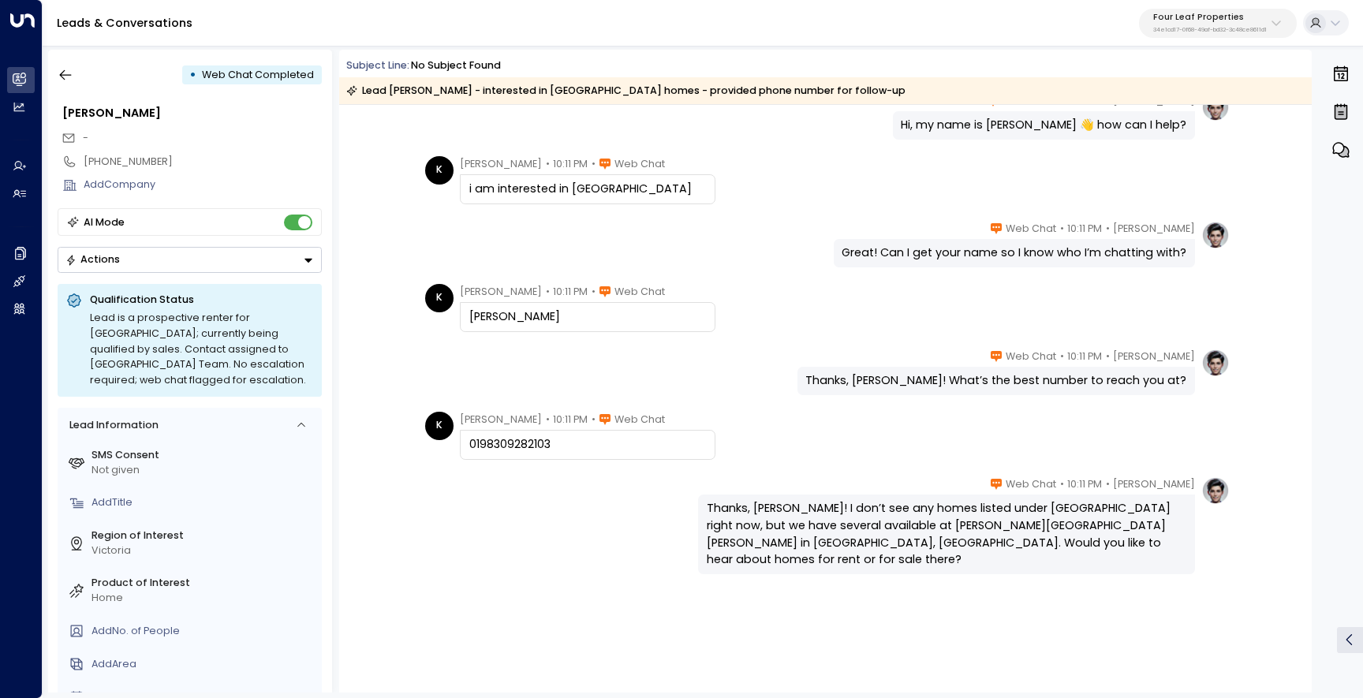
click at [73, 74] on icon "button" at bounding box center [66, 75] width 16 height 16
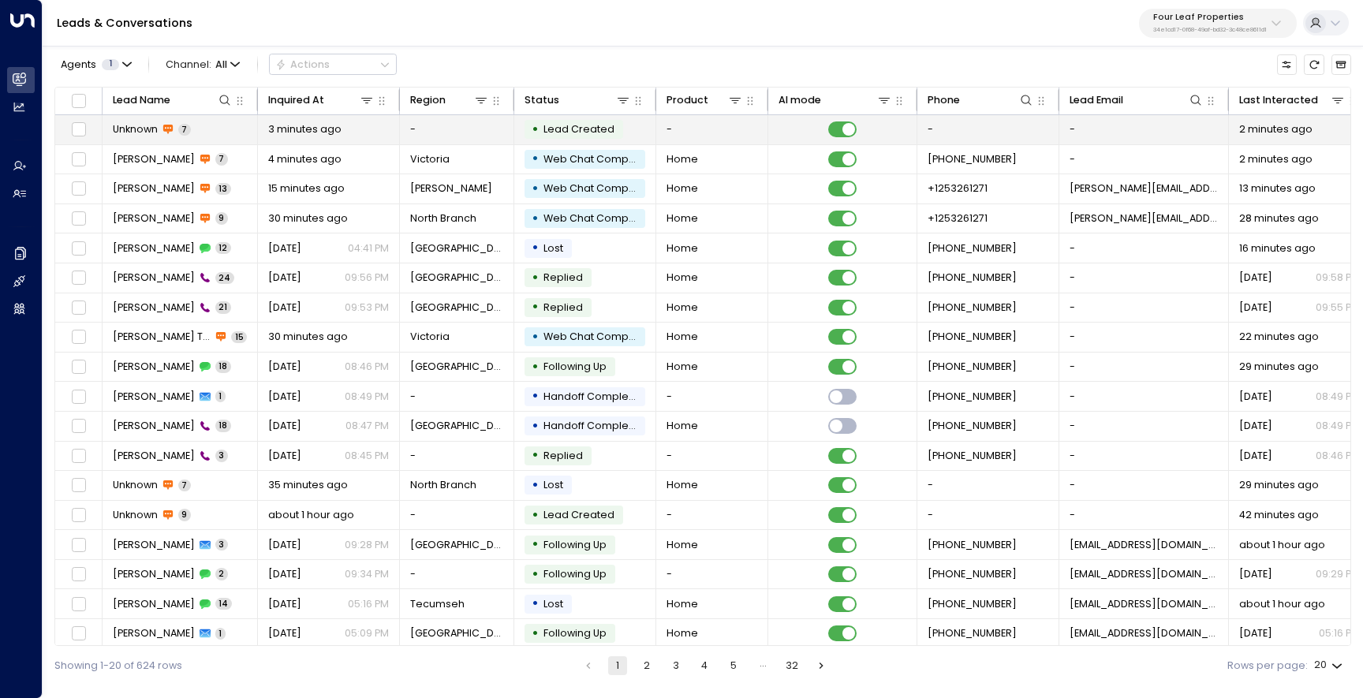
click at [225, 127] on td "Unknown 7" at bounding box center [180, 129] width 155 height 29
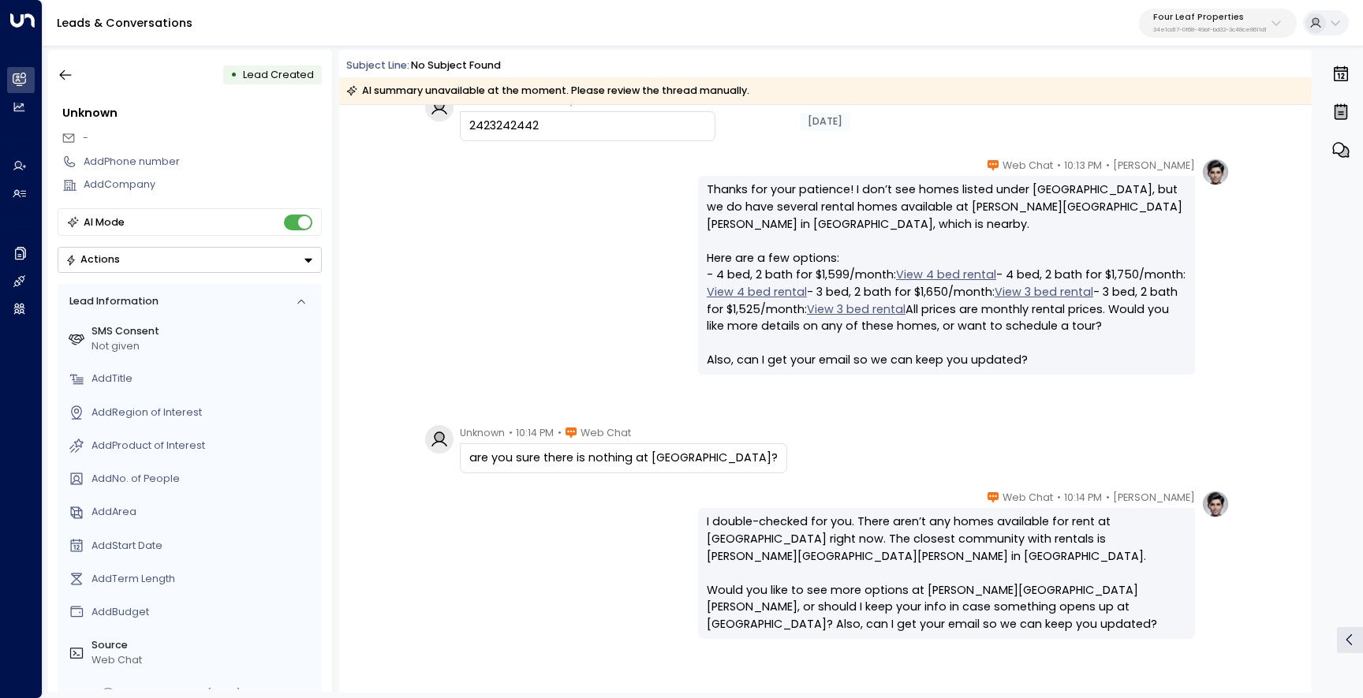
scroll to position [483, 0]
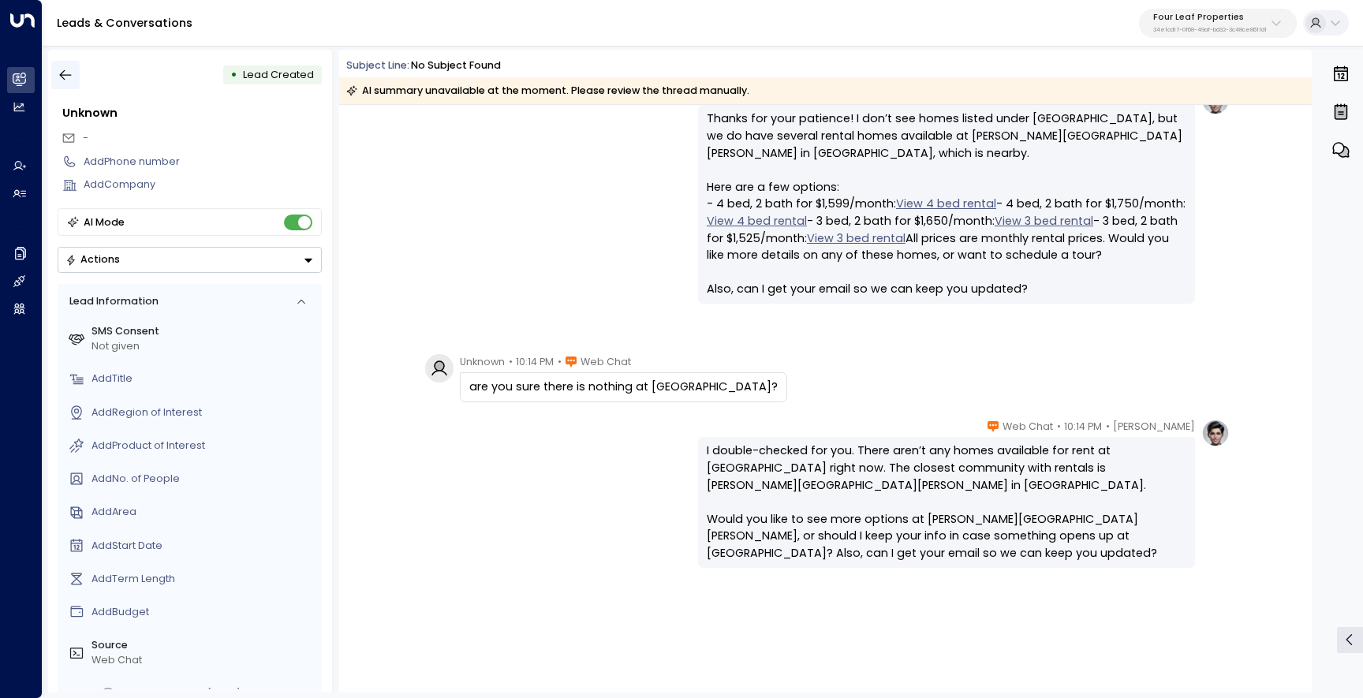
click at [73, 70] on icon "button" at bounding box center [66, 75] width 16 height 16
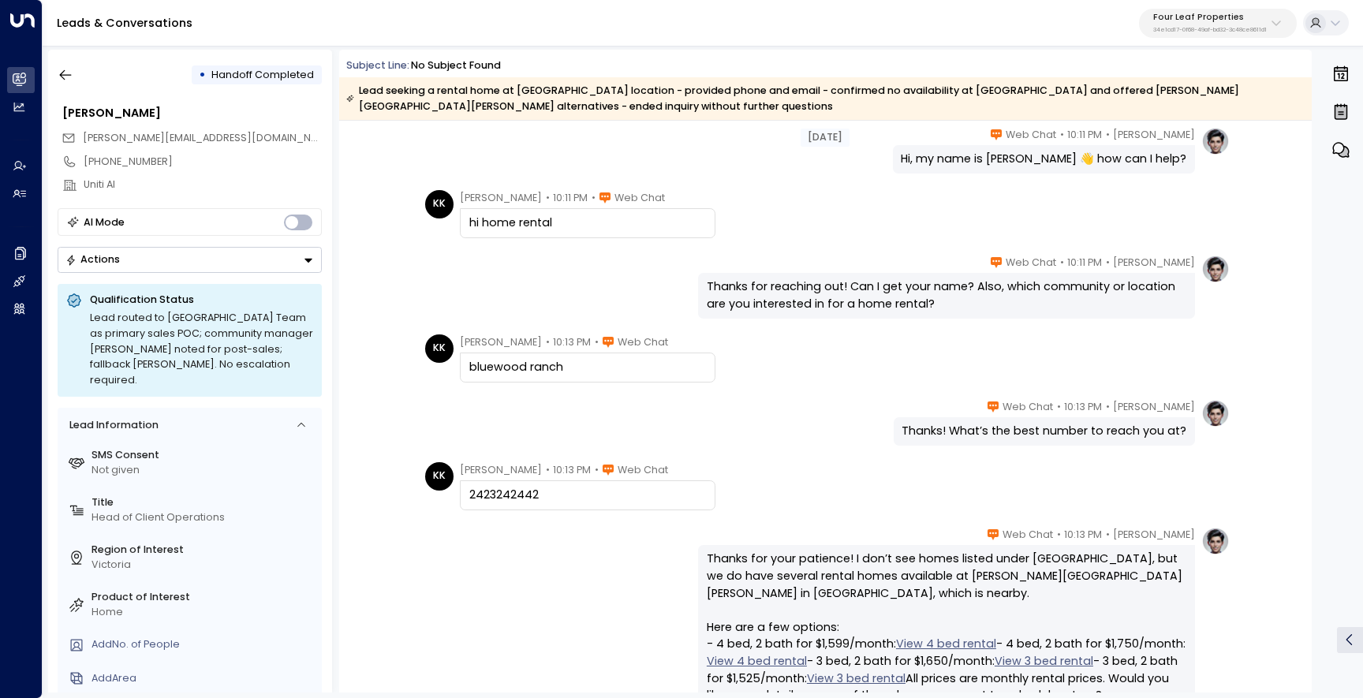
scroll to position [60, 0]
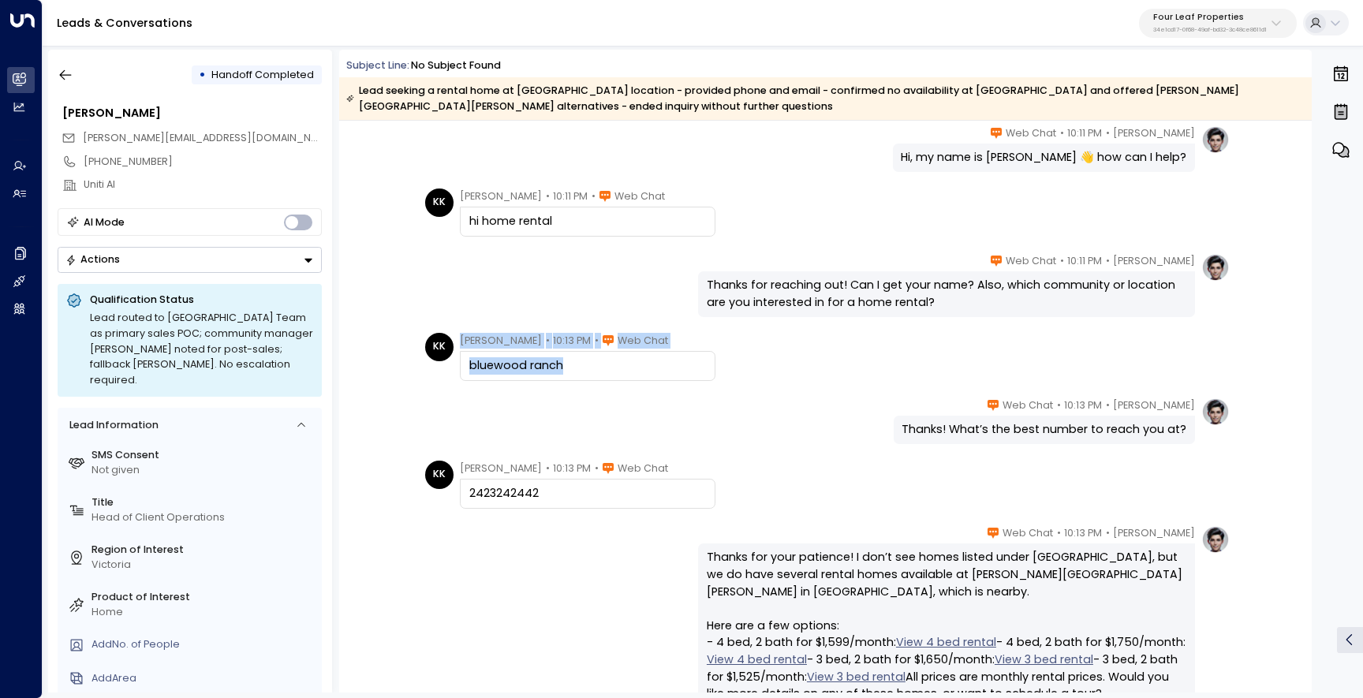
drag, startPoint x: 568, startPoint y: 369, endPoint x: 448, endPoint y: 367, distance: 119.9
click at [448, 367] on div "KK [PERSON_NAME] • 10:13 PM • Web [GEOGRAPHIC_DATA]" at bounding box center [570, 357] width 290 height 49
click at [543, 373] on div "bluewood ranch" at bounding box center [587, 365] width 237 height 17
click at [563, 365] on div "bluewood ranch" at bounding box center [587, 365] width 237 height 17
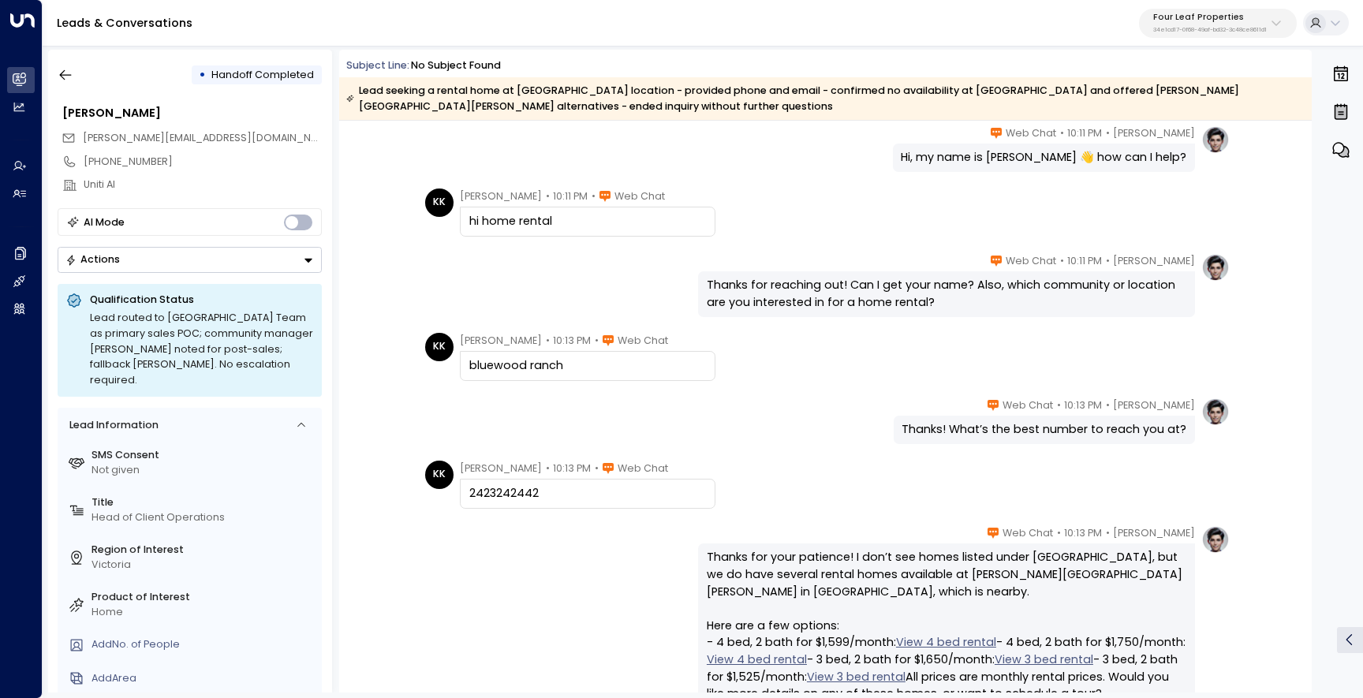
click at [563, 365] on div "bluewood ranch" at bounding box center [587, 365] width 237 height 17
copy div "bluewood ranch"
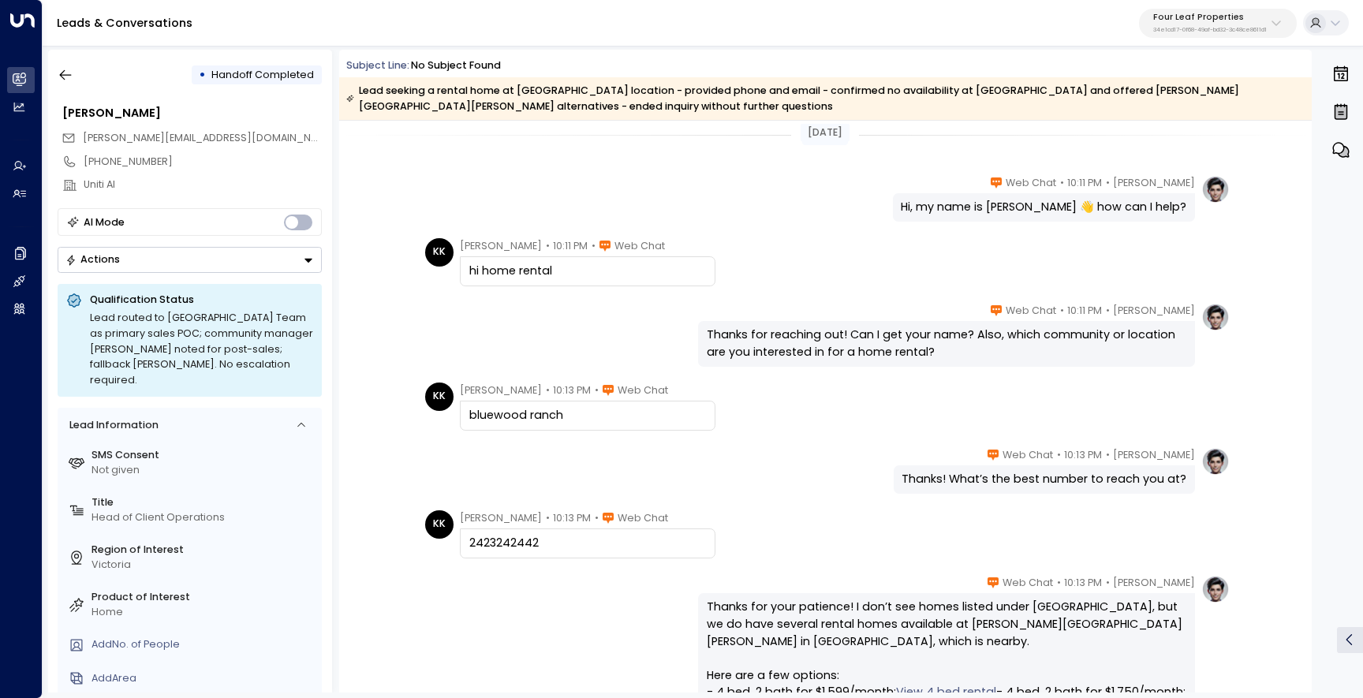
scroll to position [0, 0]
